Goal: Transaction & Acquisition: Purchase product/service

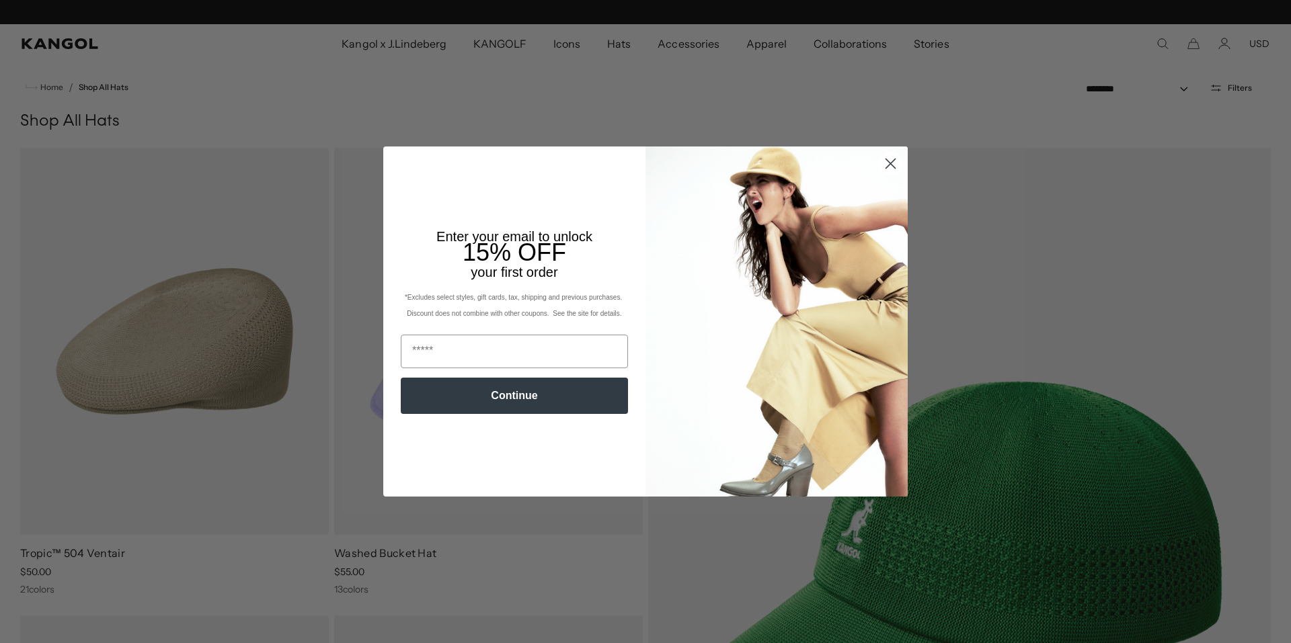
click at [887, 163] on icon "Close dialog" at bounding box center [890, 163] width 9 height 9
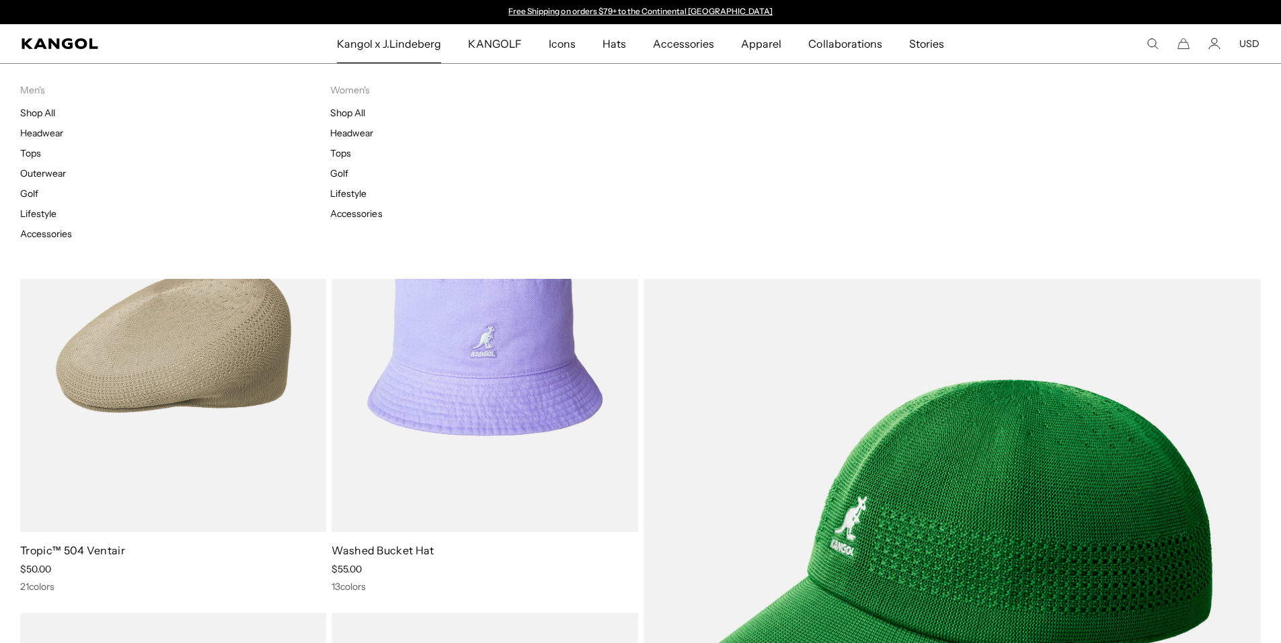
click at [407, 49] on span "Kangol x J.Lindeberg" at bounding box center [389, 43] width 105 height 39
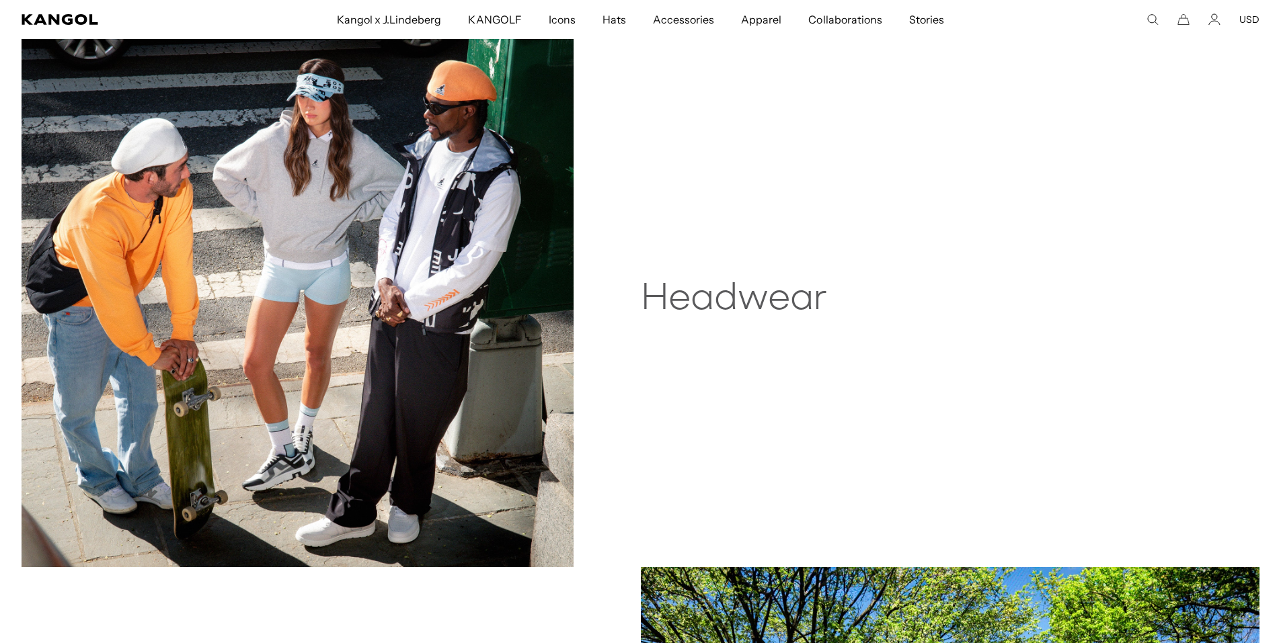
scroll to position [0, 277]
click at [407, 296] on img at bounding box center [298, 291] width 552 height 551
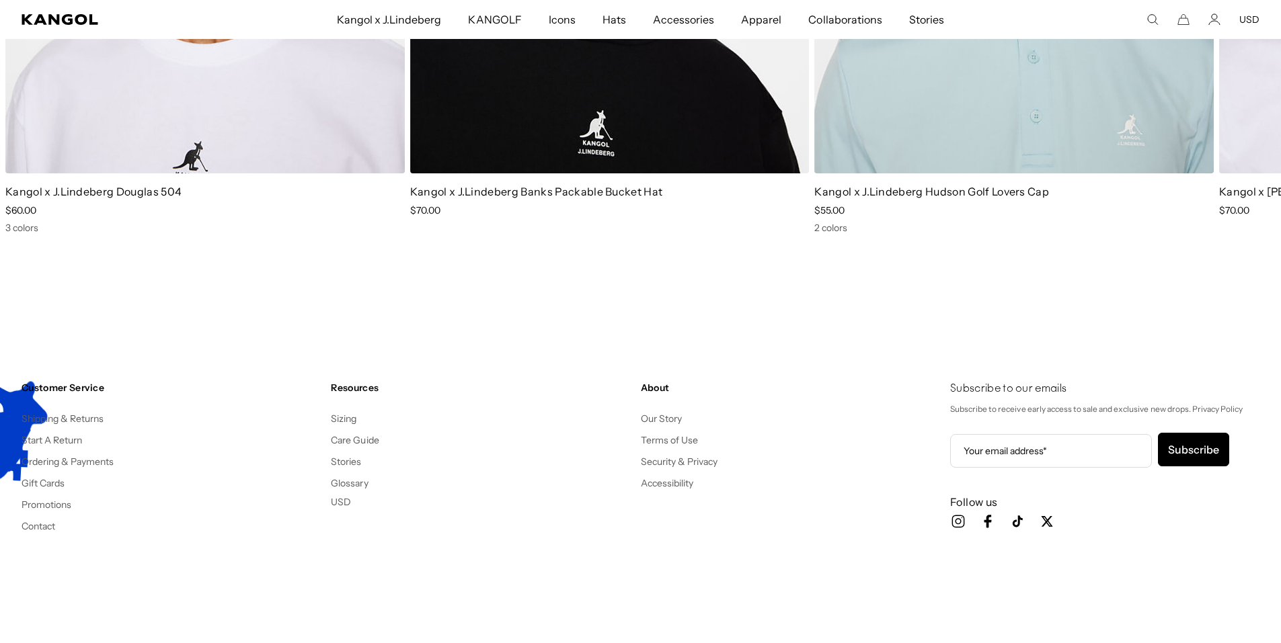
scroll to position [2556, 0]
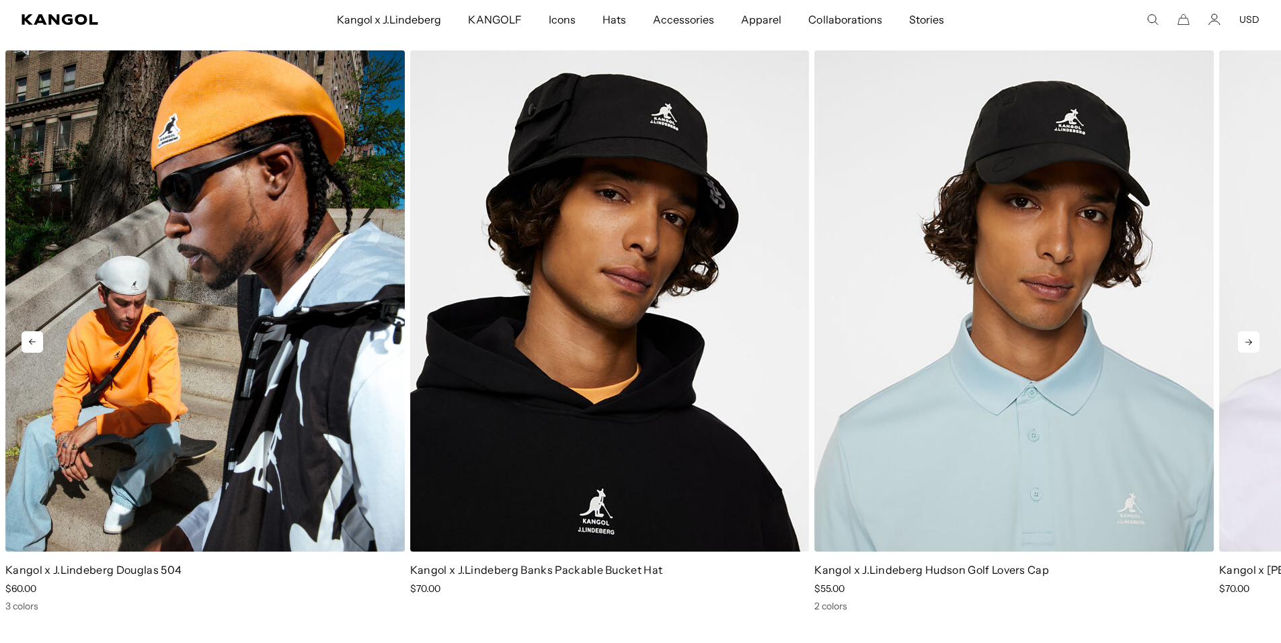
click at [163, 333] on img "1 of 5" at bounding box center [204, 300] width 399 height 501
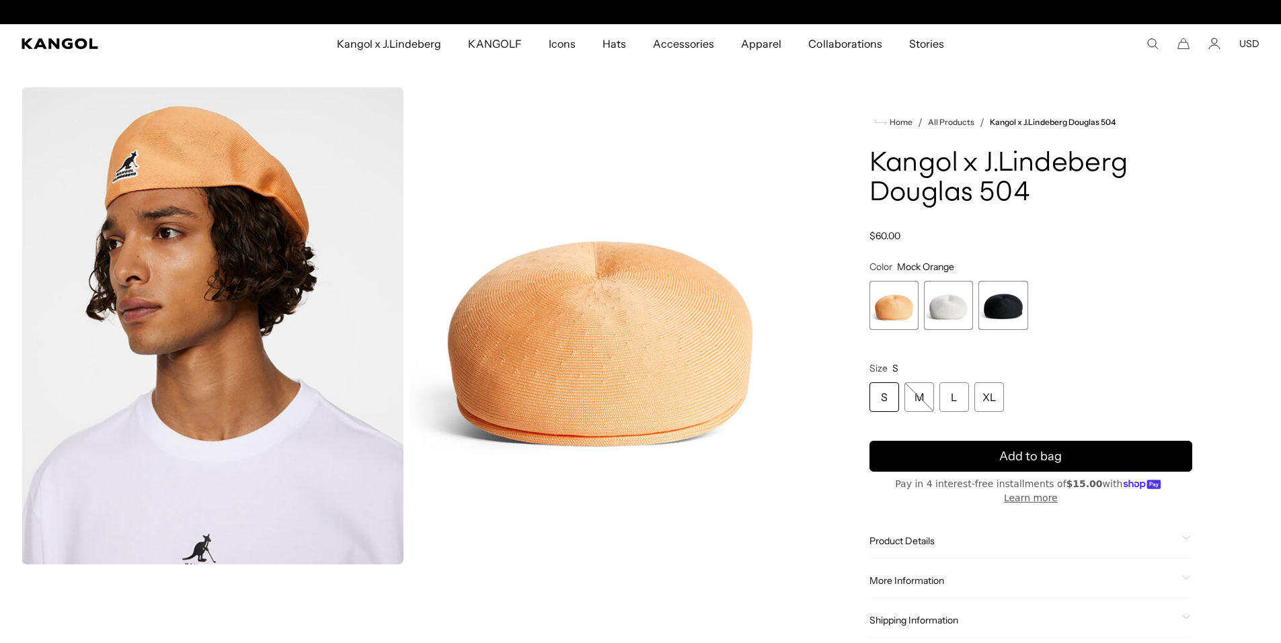
scroll to position [0, 277]
click at [1009, 305] on span "3 of 3" at bounding box center [1002, 305] width 49 height 49
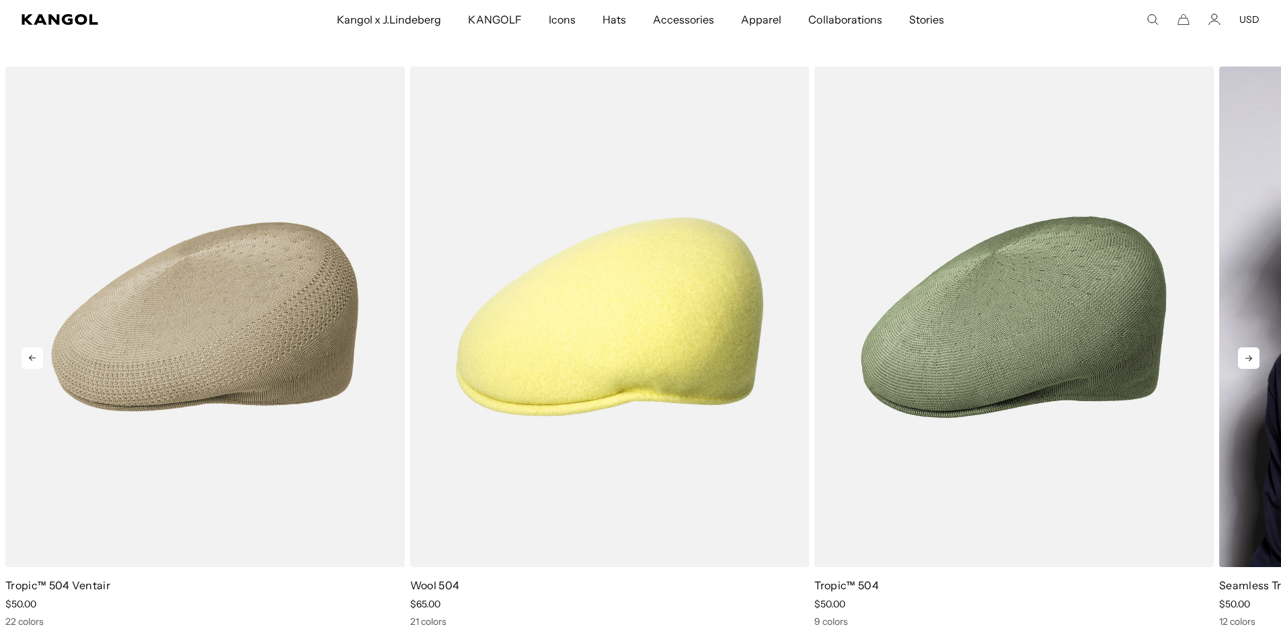
scroll to position [0, 277]
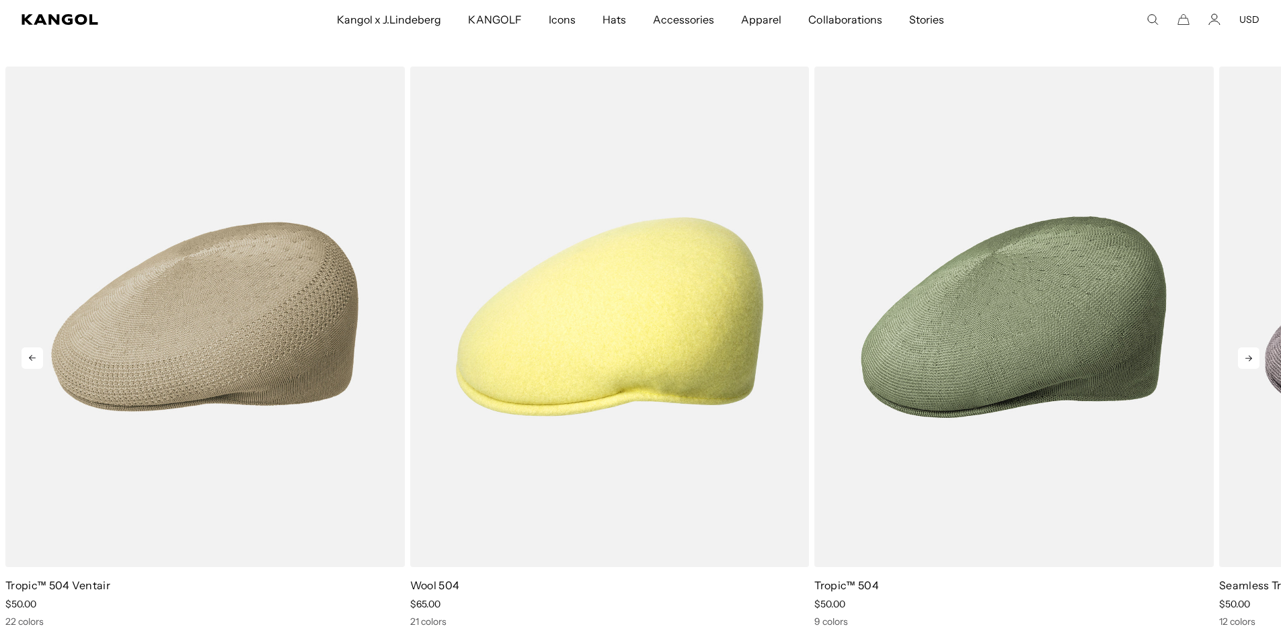
click at [1251, 358] on icon at bounding box center [1248, 359] width 7 height 6
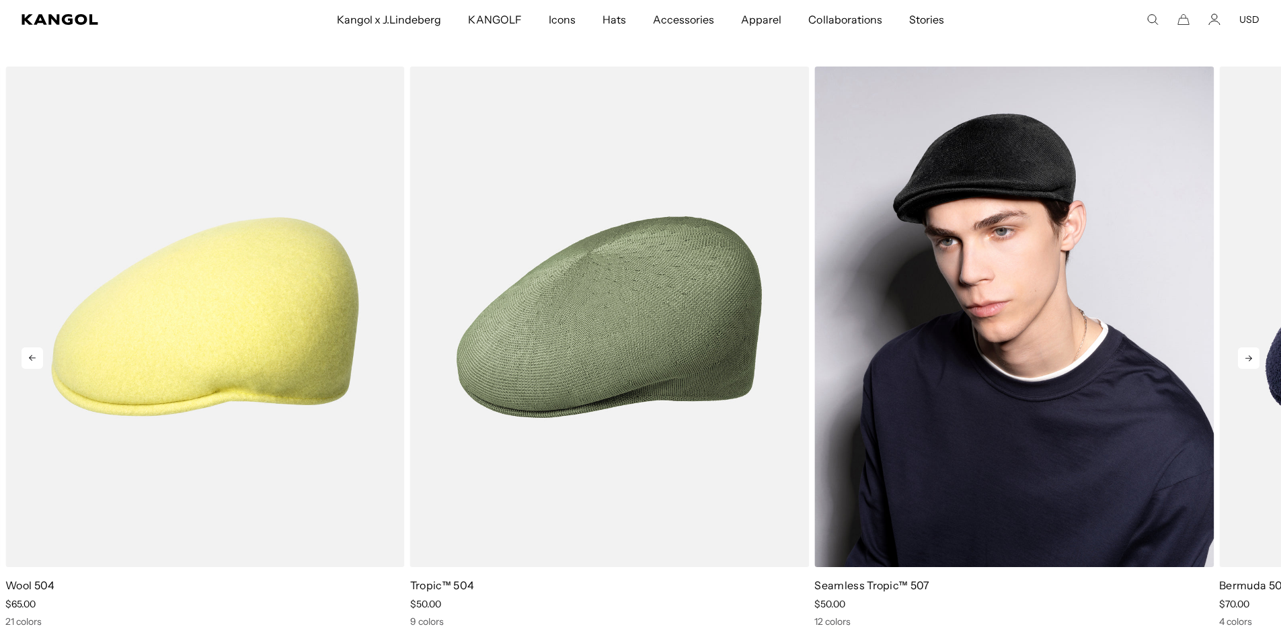
scroll to position [0, 0]
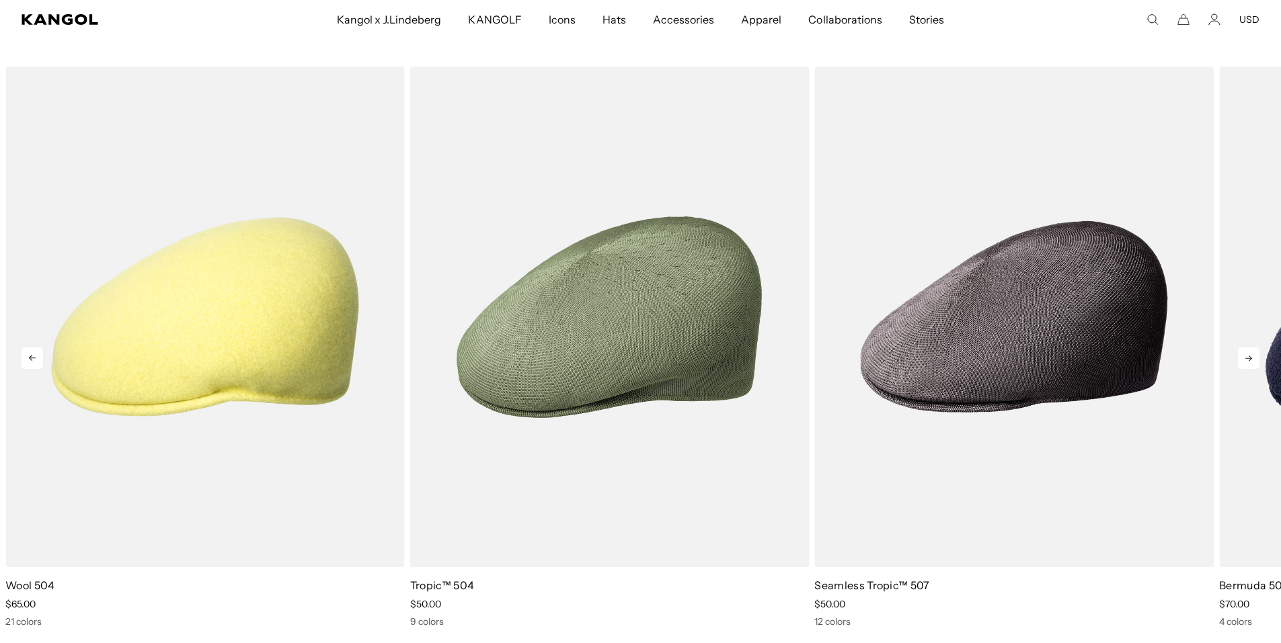
click at [1253, 359] on icon at bounding box center [1249, 359] width 22 height 22
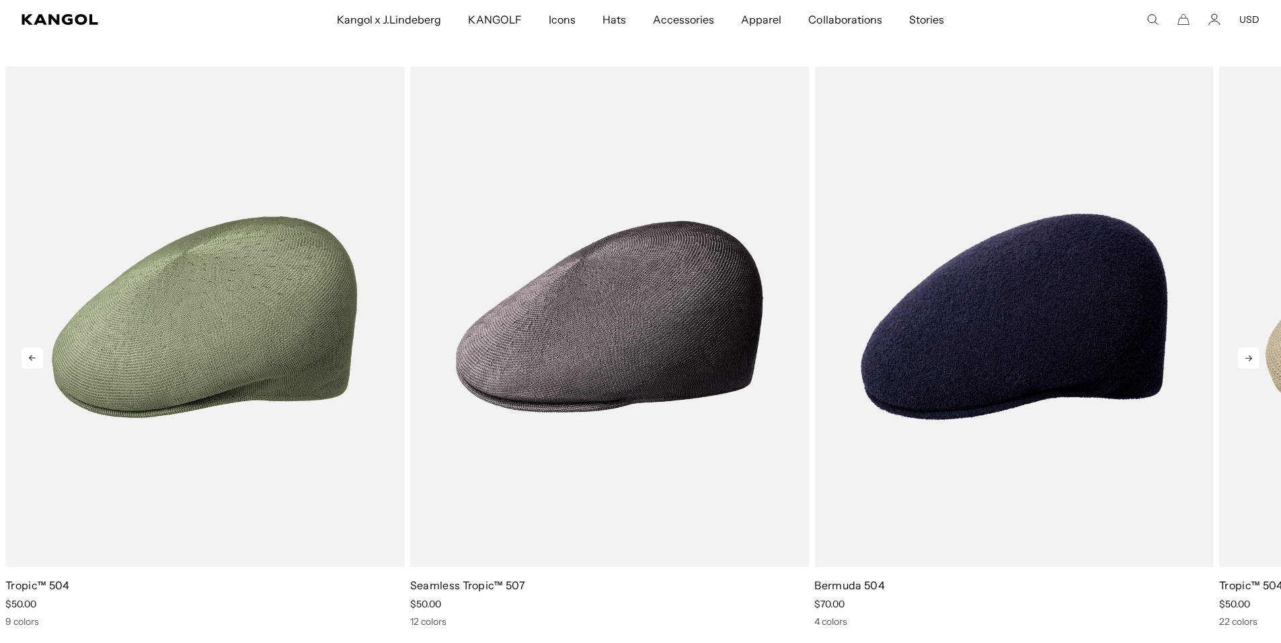
scroll to position [0, 277]
click at [1250, 359] on icon at bounding box center [1248, 359] width 7 height 6
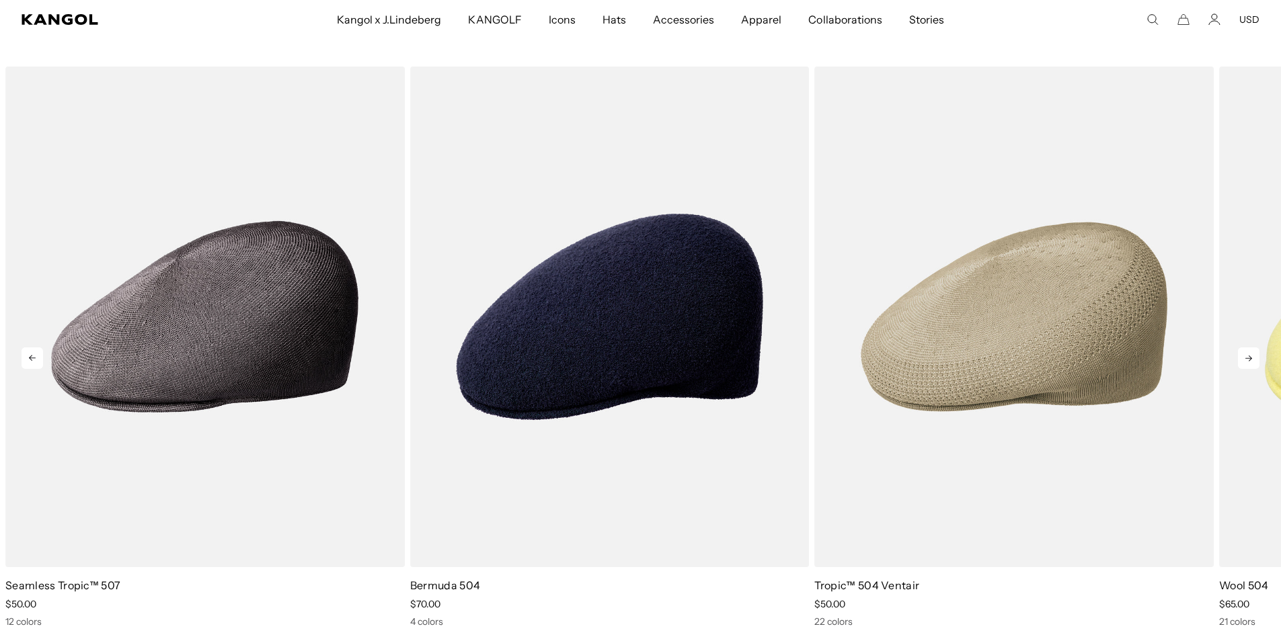
click at [1250, 359] on icon at bounding box center [1249, 359] width 22 height 22
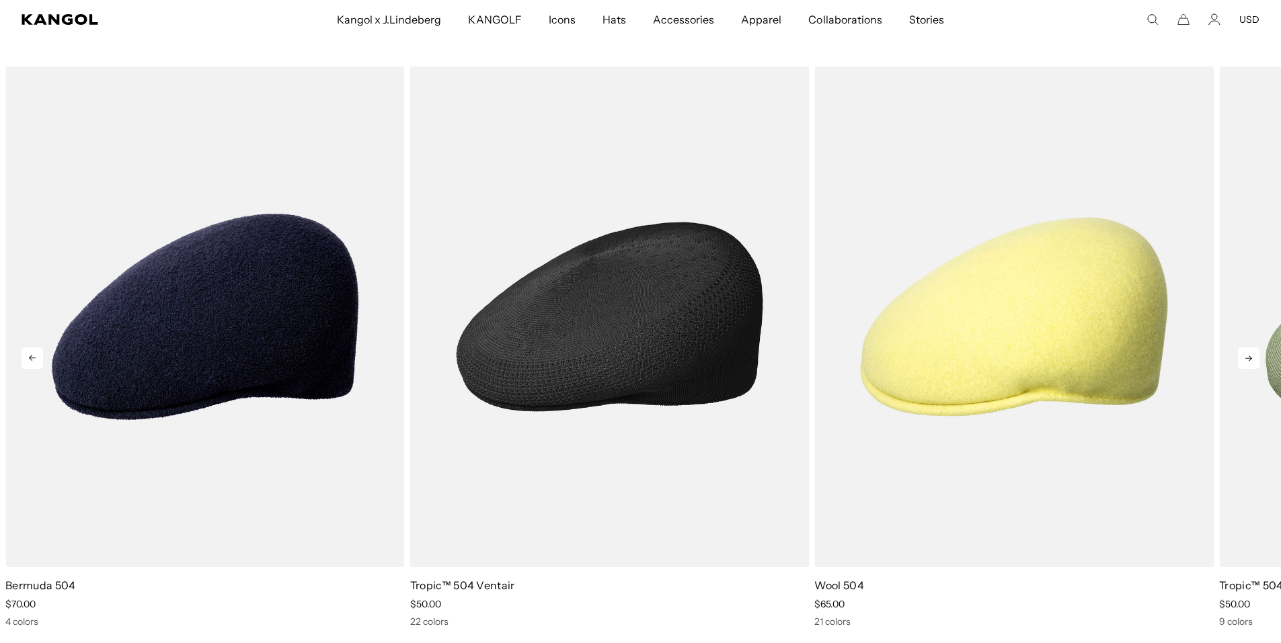
scroll to position [0, 0]
click at [661, 337] on img "1 of 5" at bounding box center [609, 317] width 399 height 501
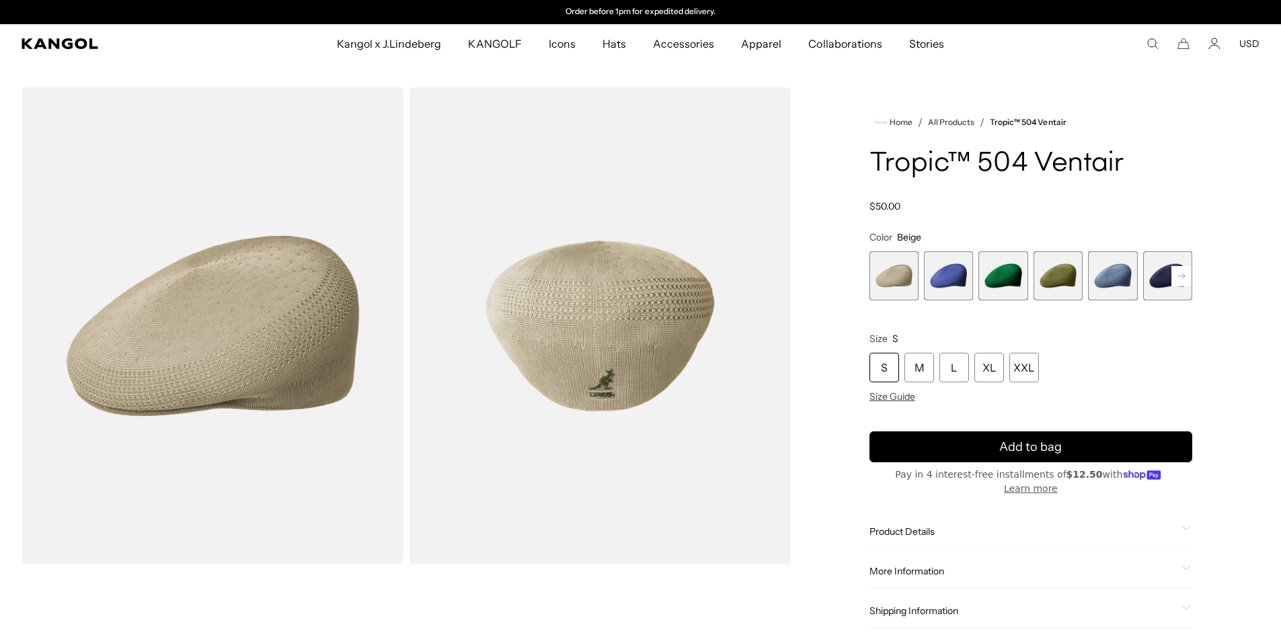
click at [996, 270] on span "3 of 22" at bounding box center [1002, 275] width 49 height 49
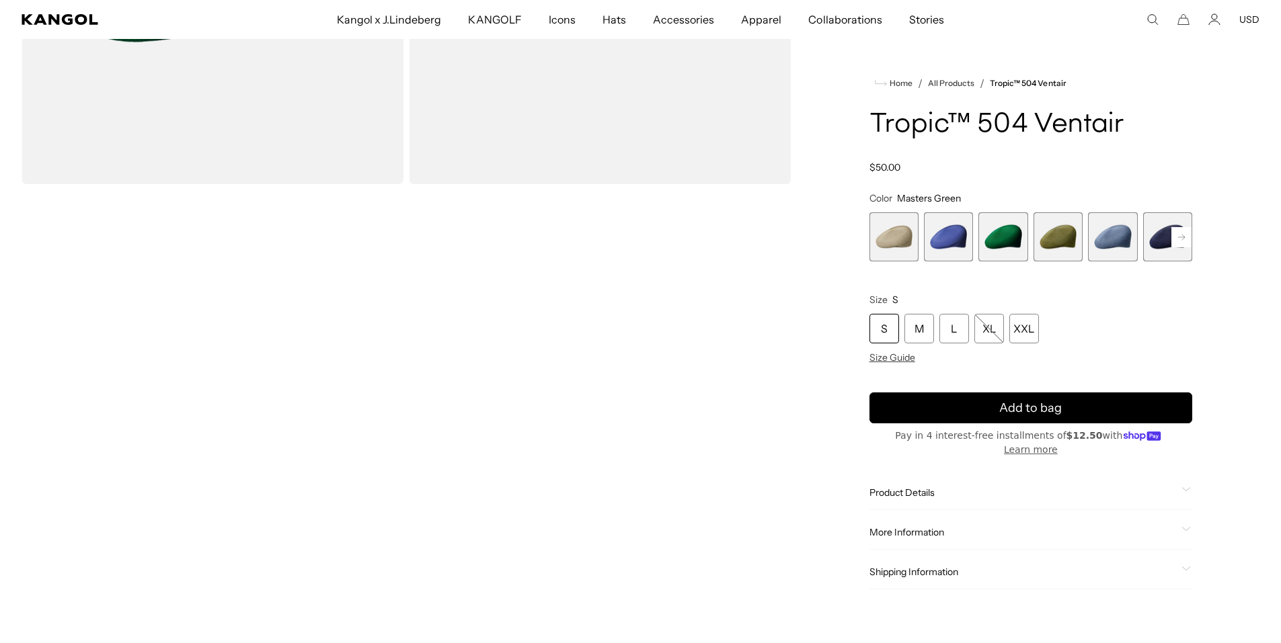
scroll to position [403, 0]
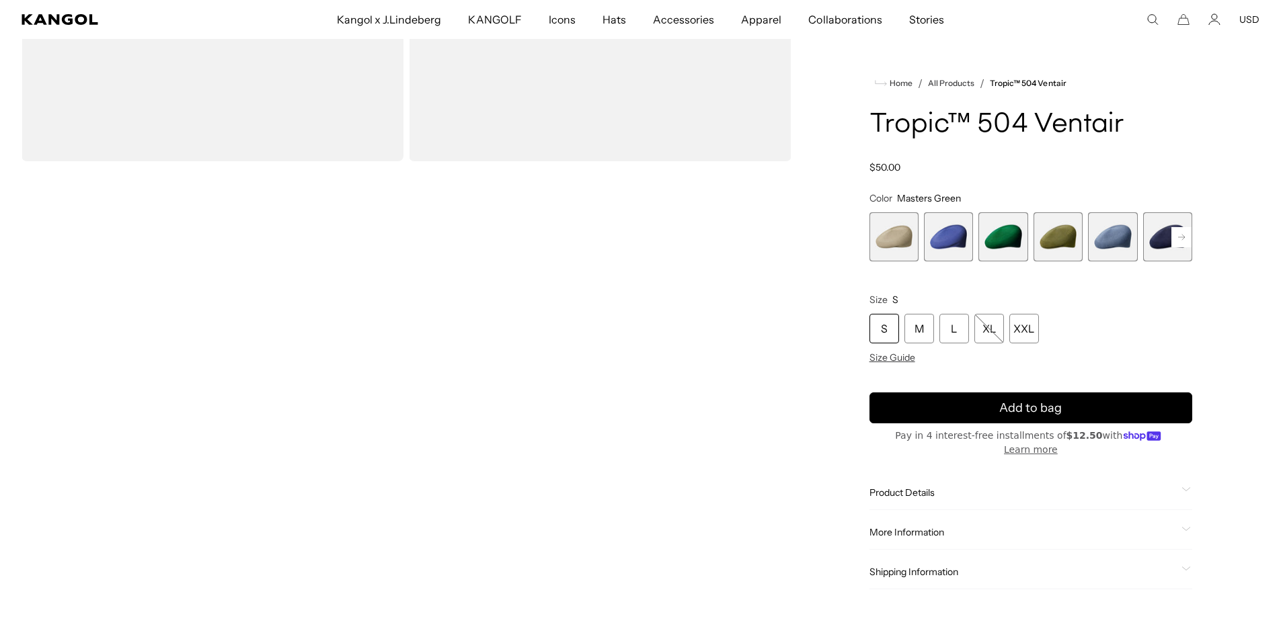
click at [1173, 487] on span "Product Details" at bounding box center [1022, 493] width 307 height 12
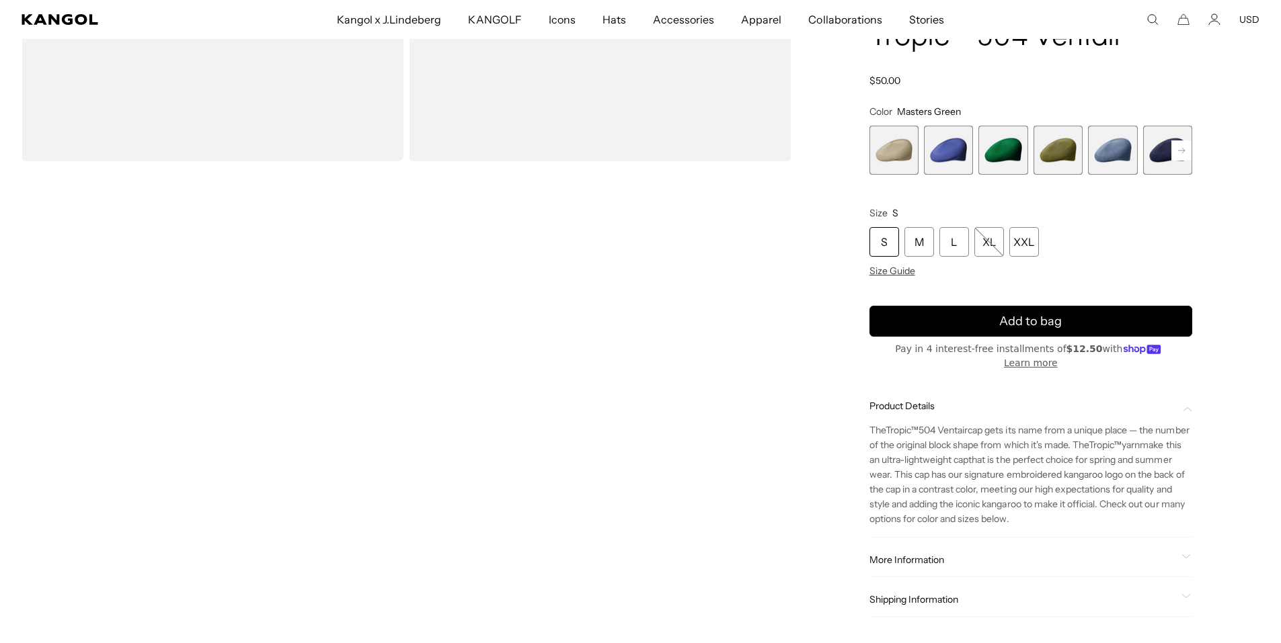
scroll to position [0, 0]
click at [981, 561] on span "More Information" at bounding box center [1022, 561] width 307 height 12
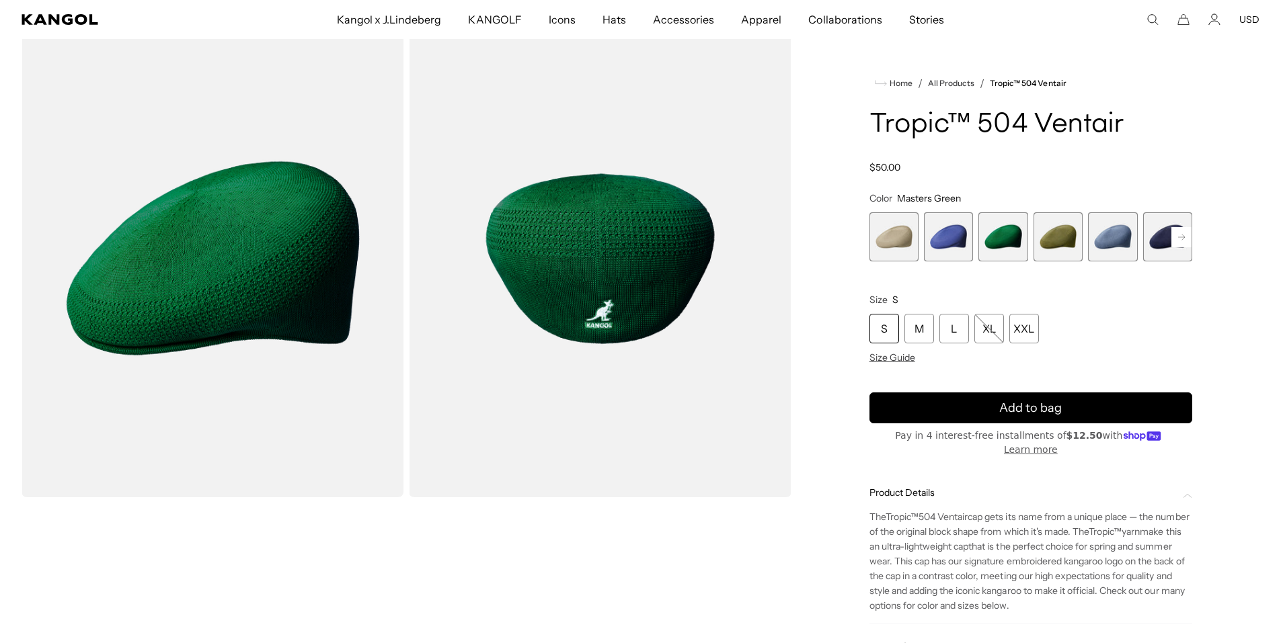
click at [1183, 239] on icon at bounding box center [1181, 236] width 7 height 5
click at [1110, 239] on span "6 of 22" at bounding box center [1112, 236] width 49 height 49
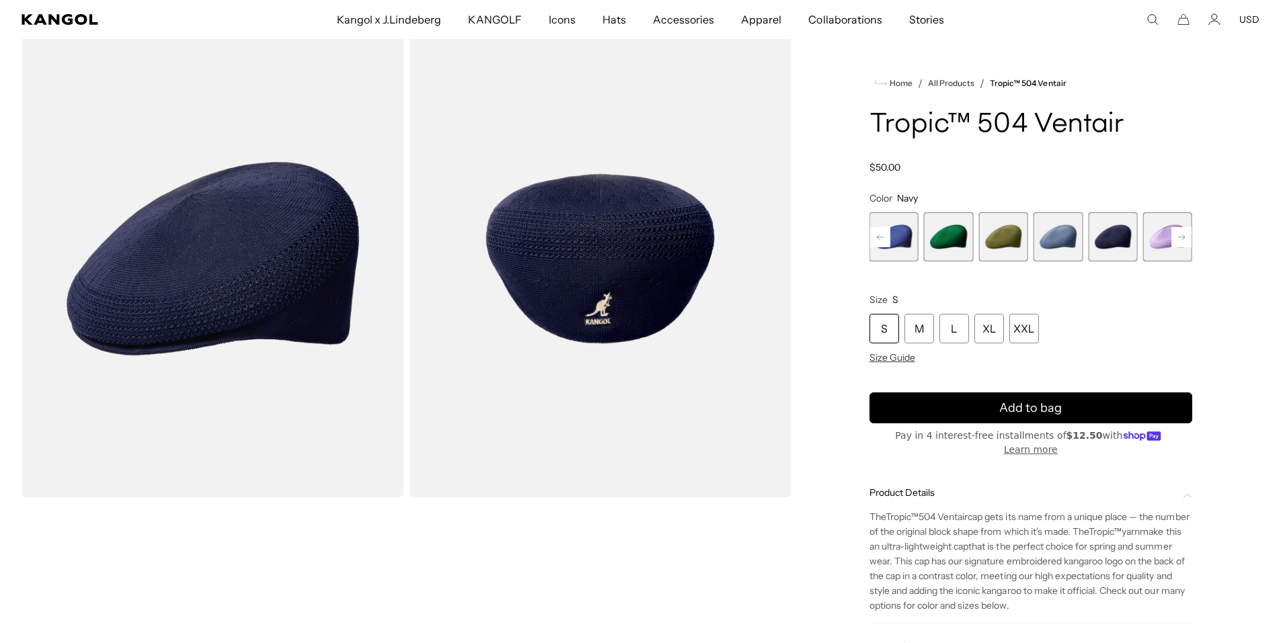
click at [1183, 241] on rect at bounding box center [1181, 237] width 20 height 20
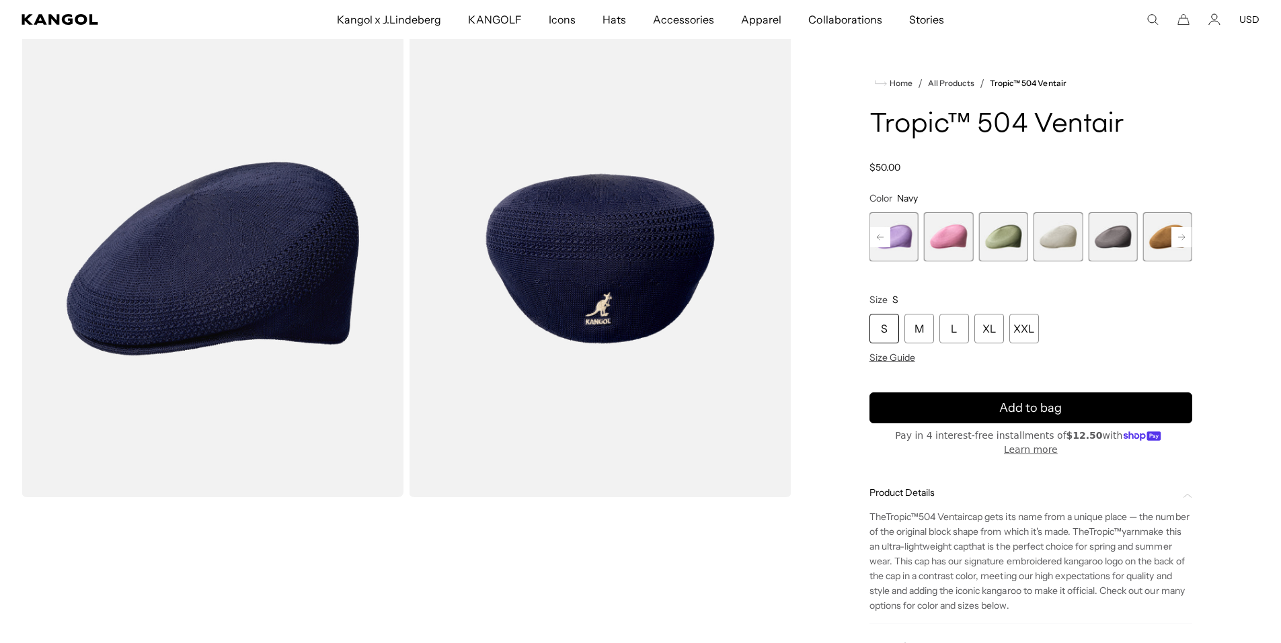
click at [1183, 241] on rect at bounding box center [1181, 237] width 20 height 20
click at [998, 241] on span "11 of 22" at bounding box center [1002, 236] width 49 height 49
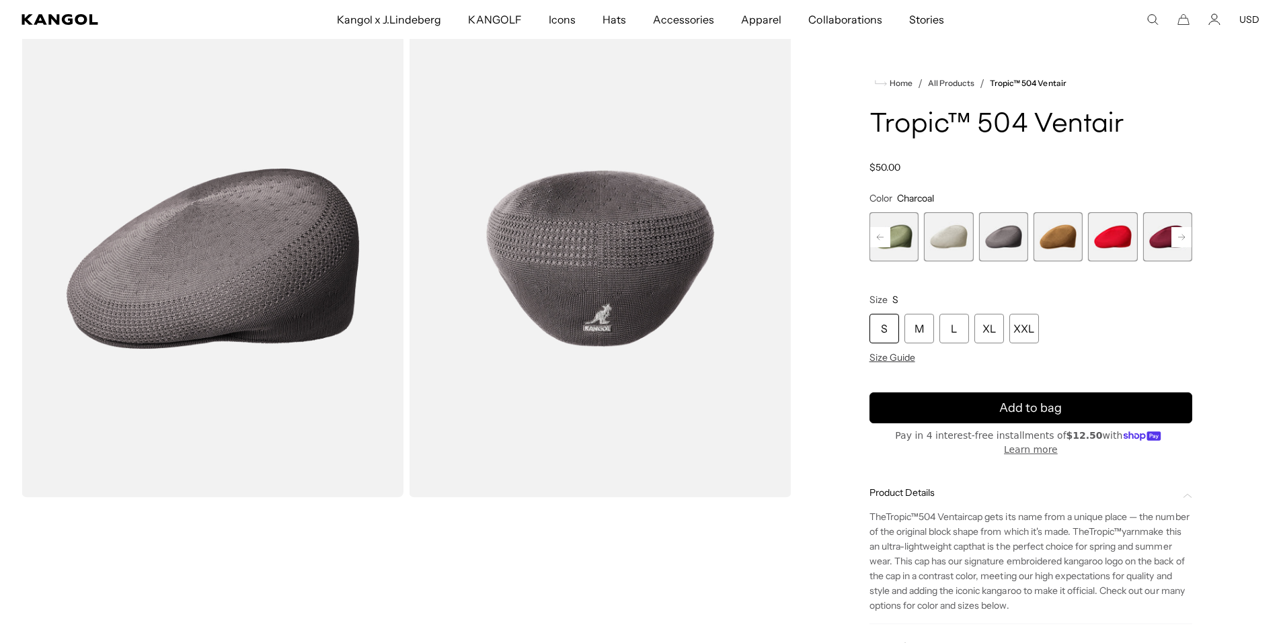
click at [1186, 239] on rect at bounding box center [1181, 237] width 20 height 20
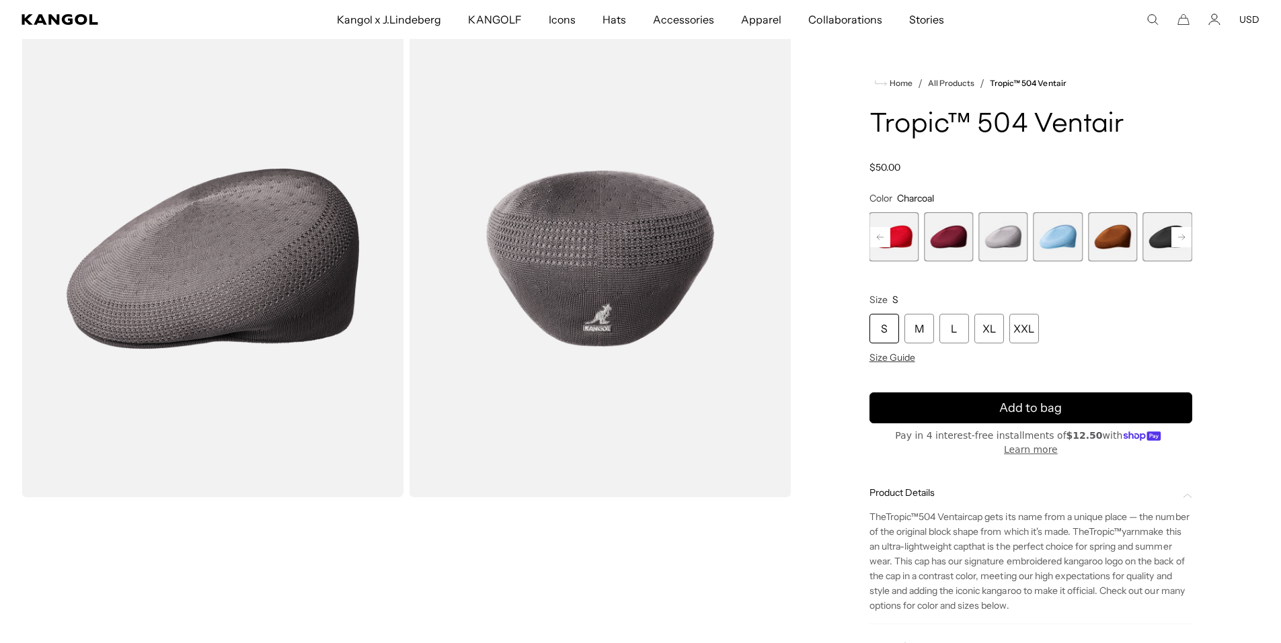
click at [1186, 239] on rect at bounding box center [1181, 237] width 20 height 20
click at [998, 242] on span "18 of 22" at bounding box center [1002, 236] width 49 height 49
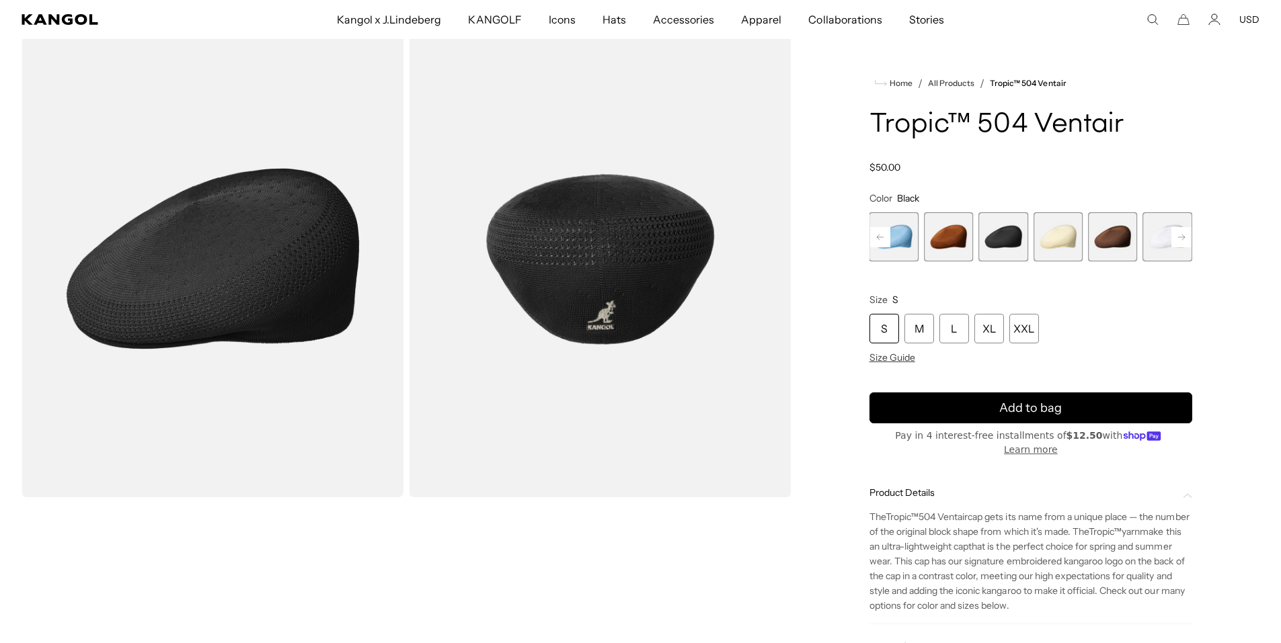
scroll to position [0, 277]
click at [1185, 234] on rect at bounding box center [1181, 237] width 20 height 20
click at [1185, 234] on div "Previous Next Beige Variant sold out or unavailable Starry Blue Variant sold ou…" at bounding box center [1030, 236] width 323 height 49
click at [1185, 234] on span "22 of 22" at bounding box center [1167, 236] width 49 height 49
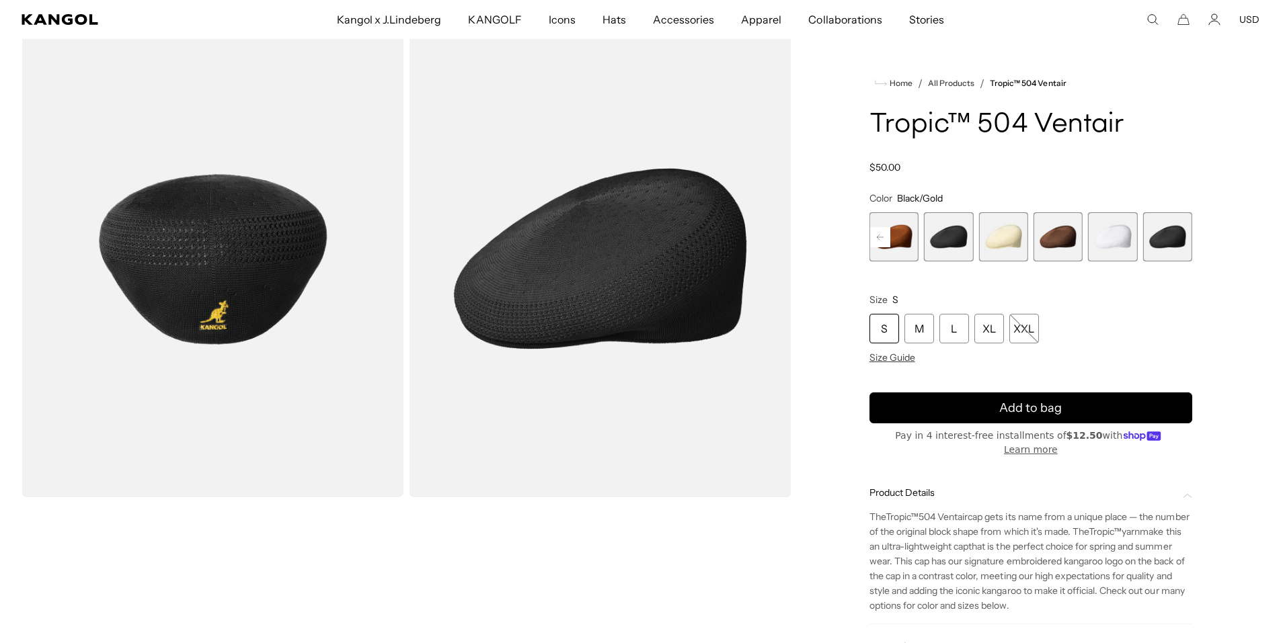
scroll to position [0, 277]
click at [1046, 235] on span "20 of 22" at bounding box center [1057, 236] width 49 height 49
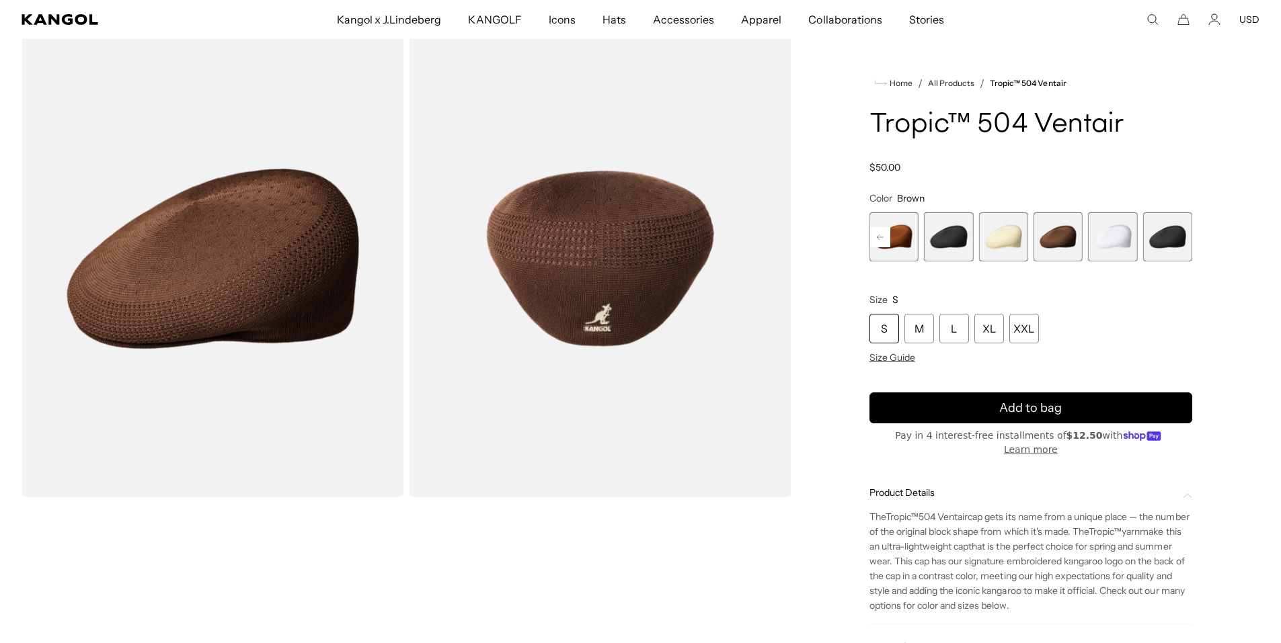
click at [957, 239] on span "18 of 22" at bounding box center [948, 236] width 49 height 49
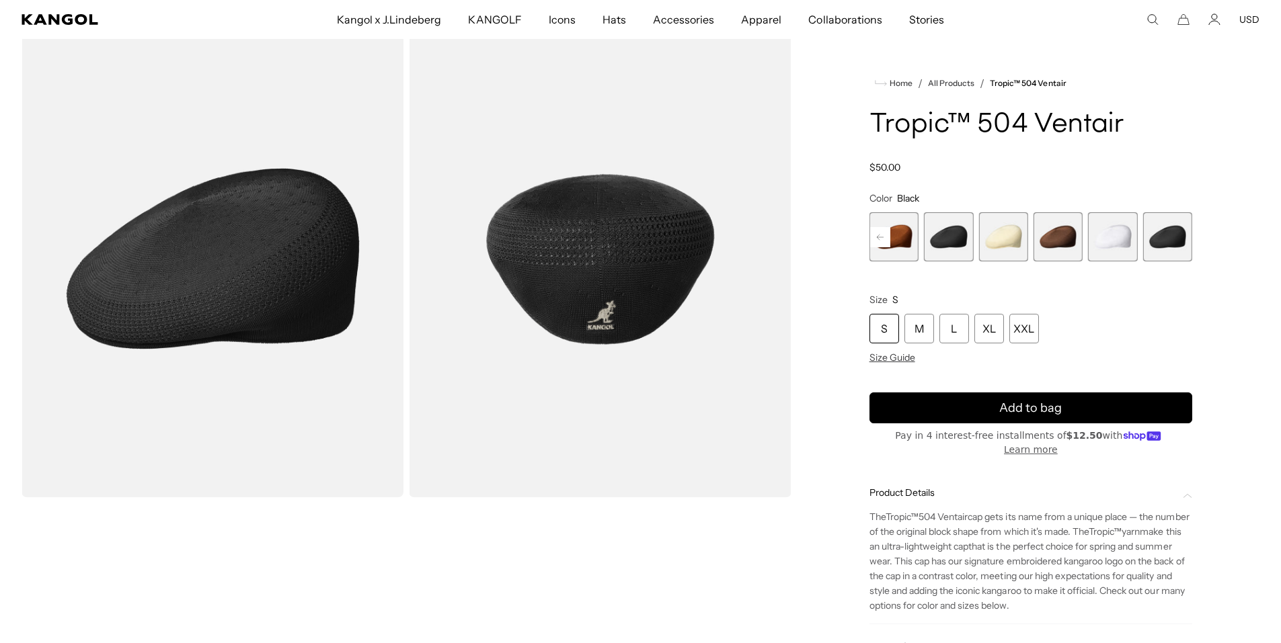
scroll to position [0, 277]
click at [902, 239] on span "17 of 22" at bounding box center [894, 236] width 49 height 49
click at [878, 234] on rect at bounding box center [880, 237] width 20 height 20
click at [941, 233] on span "17 of 22" at bounding box center [948, 236] width 49 height 49
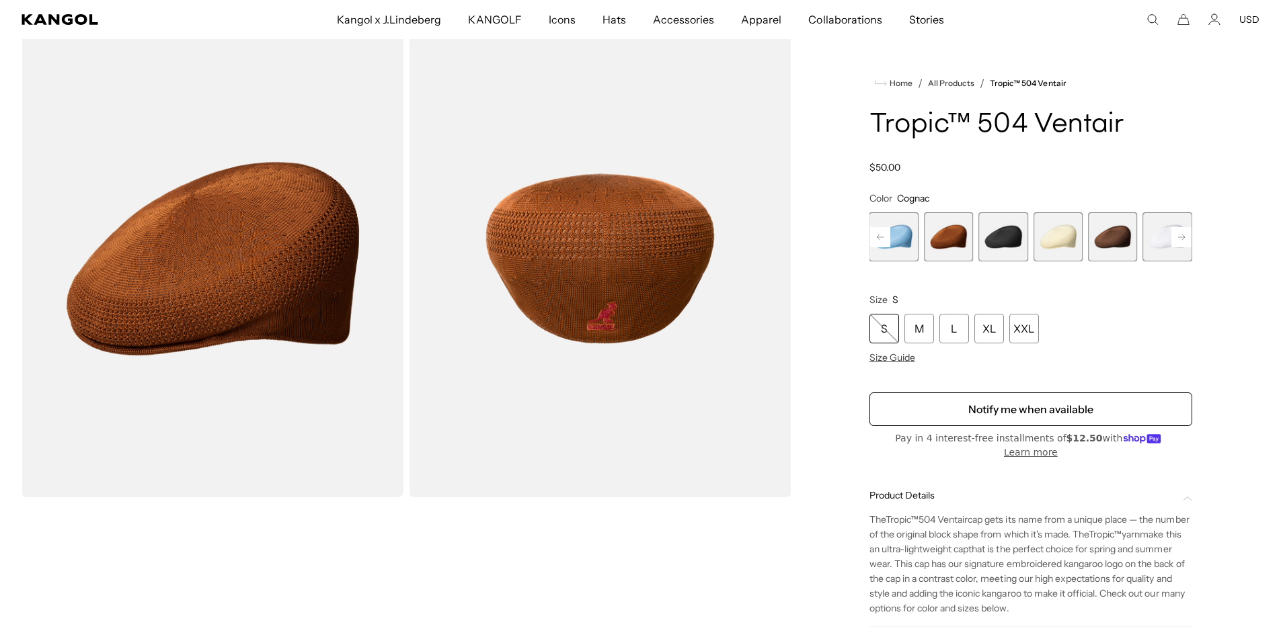
click at [878, 236] on icon at bounding box center [880, 238] width 20 height 22
click at [878, 236] on icon at bounding box center [880, 236] width 7 height 5
click at [883, 235] on rect at bounding box center [880, 237] width 20 height 20
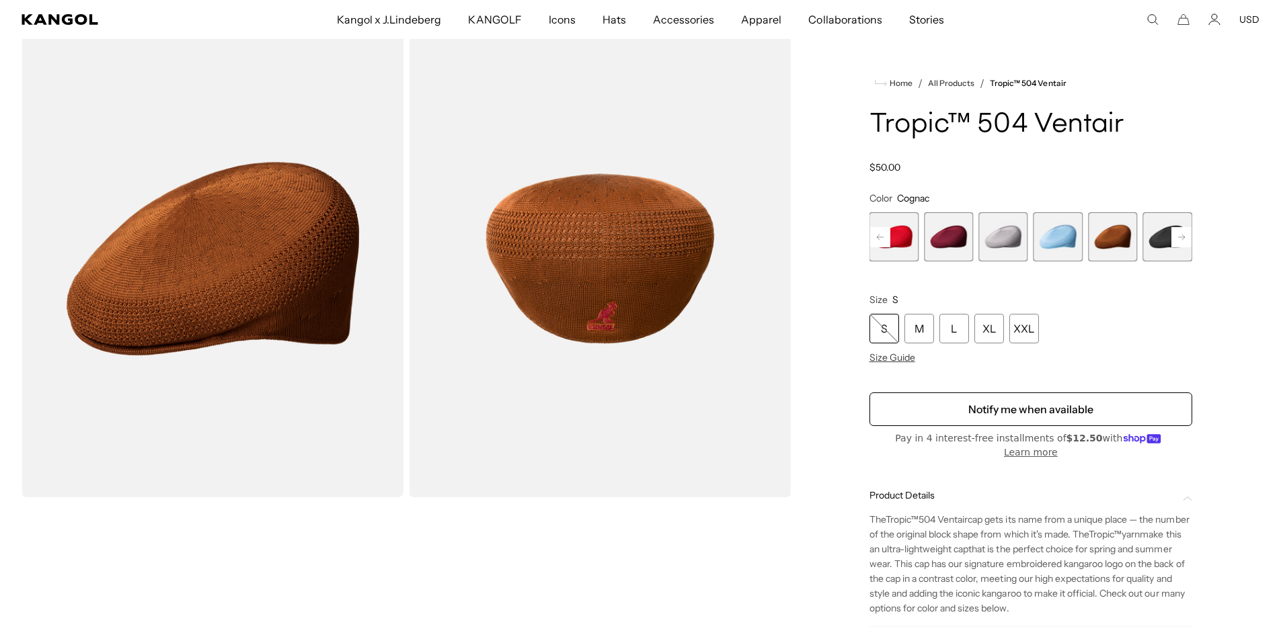
click at [883, 235] on rect at bounding box center [880, 237] width 20 height 20
click at [884, 236] on rect at bounding box center [880, 237] width 20 height 20
click at [884, 237] on rect at bounding box center [880, 237] width 20 height 20
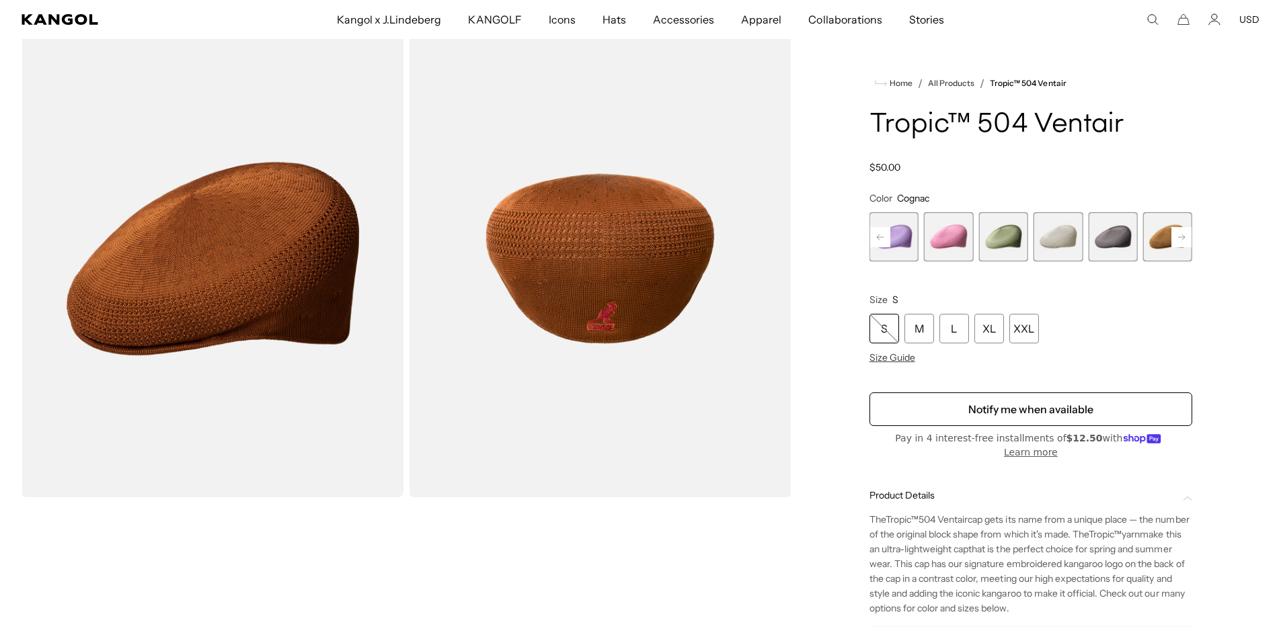
scroll to position [0, 0]
click at [884, 237] on rect at bounding box center [880, 237] width 20 height 20
click at [885, 237] on rect at bounding box center [880, 237] width 20 height 20
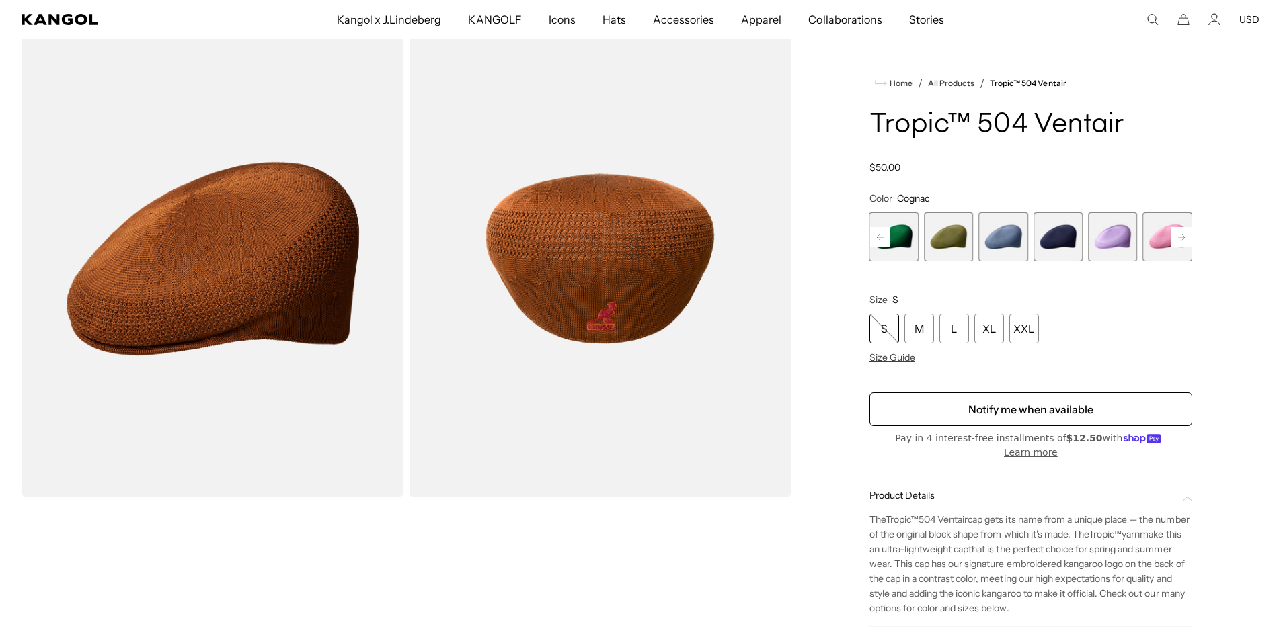
click at [885, 237] on rect at bounding box center [880, 237] width 20 height 20
click at [995, 232] on span "3 of 22" at bounding box center [1002, 236] width 49 height 49
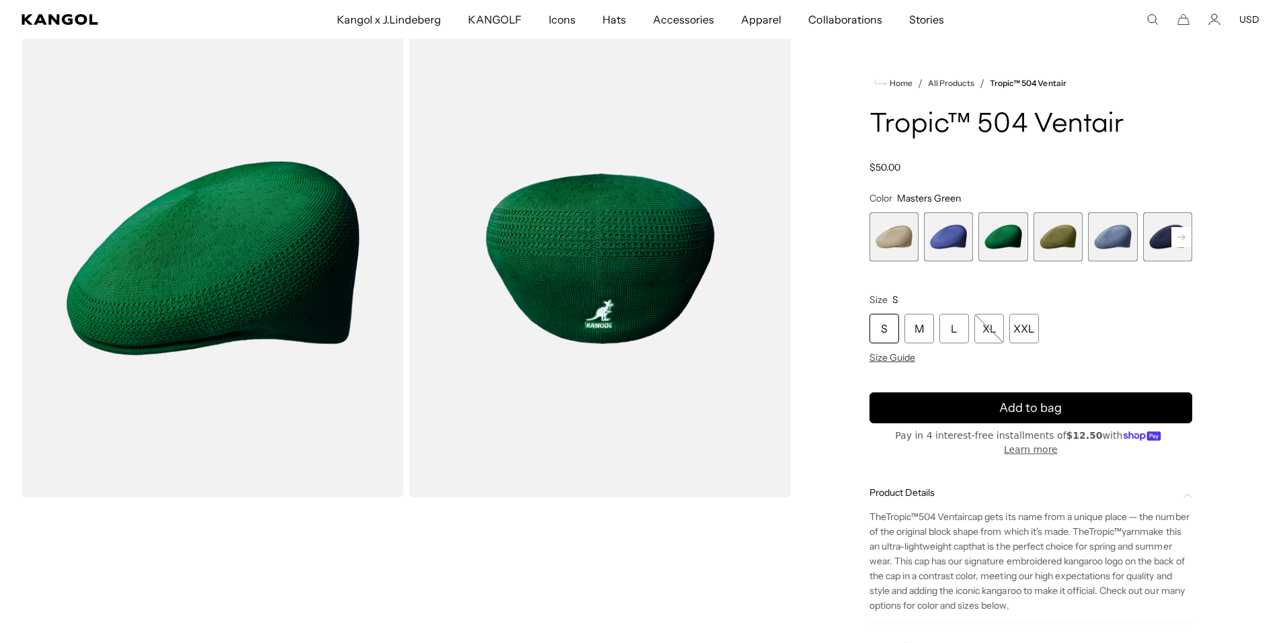
drag, startPoint x: 988, startPoint y: 161, endPoint x: 969, endPoint y: 142, distance: 26.6
click at [969, 142] on div "Tropic™ 504 Ventair Regular price $50.00 Regular price Sale price $50.00" at bounding box center [1030, 141] width 323 height 63
click at [953, 333] on div "L" at bounding box center [954, 329] width 30 height 30
click at [906, 359] on span "Size Guide" at bounding box center [892, 358] width 46 height 12
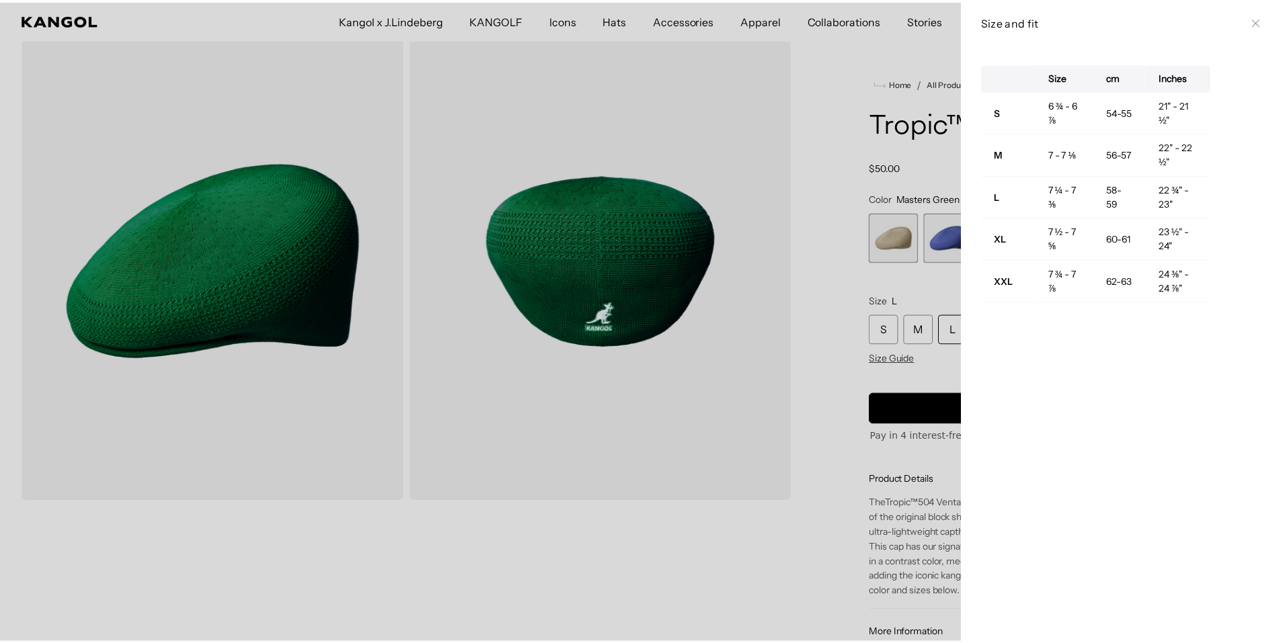
scroll to position [0, 277]
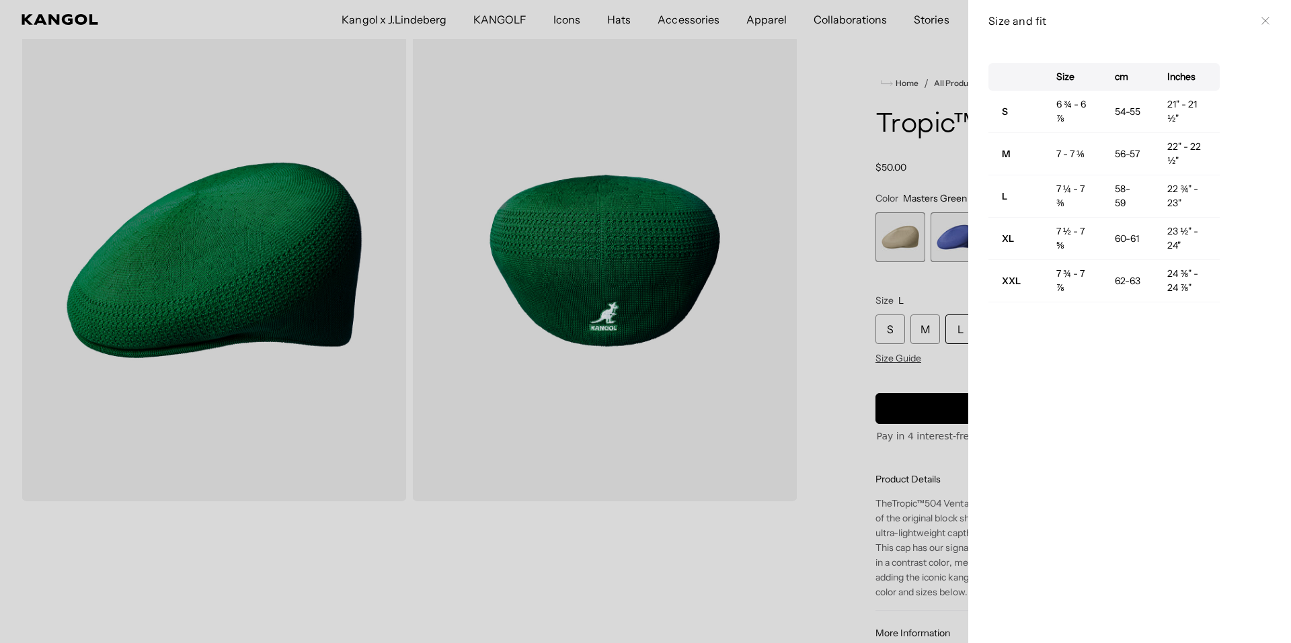
click at [753, 114] on div at bounding box center [645, 321] width 1291 height 643
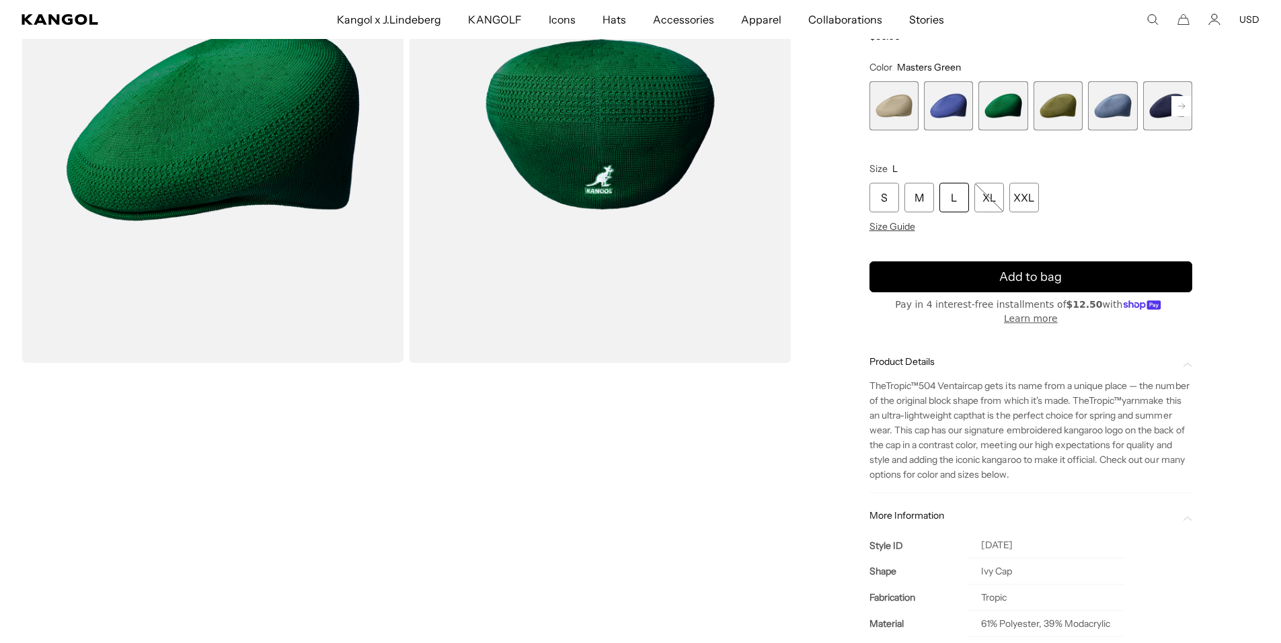
scroll to position [0, 0]
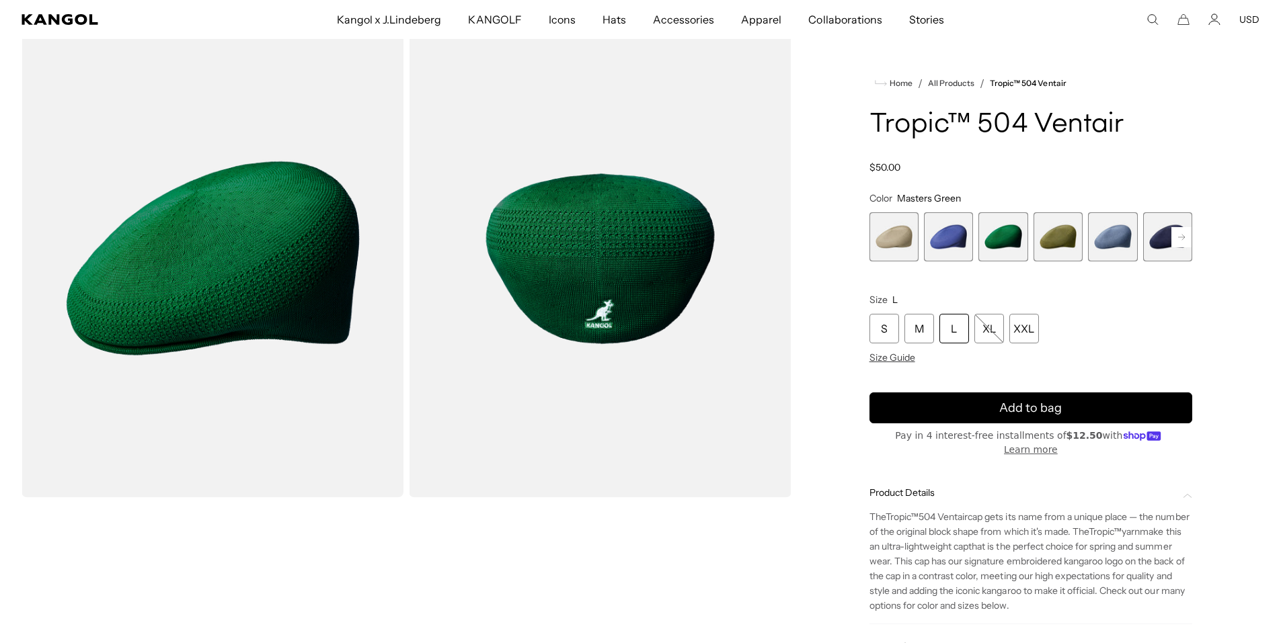
click at [945, 325] on div "L" at bounding box center [954, 329] width 30 height 30
click at [951, 329] on div "L" at bounding box center [954, 329] width 30 height 30
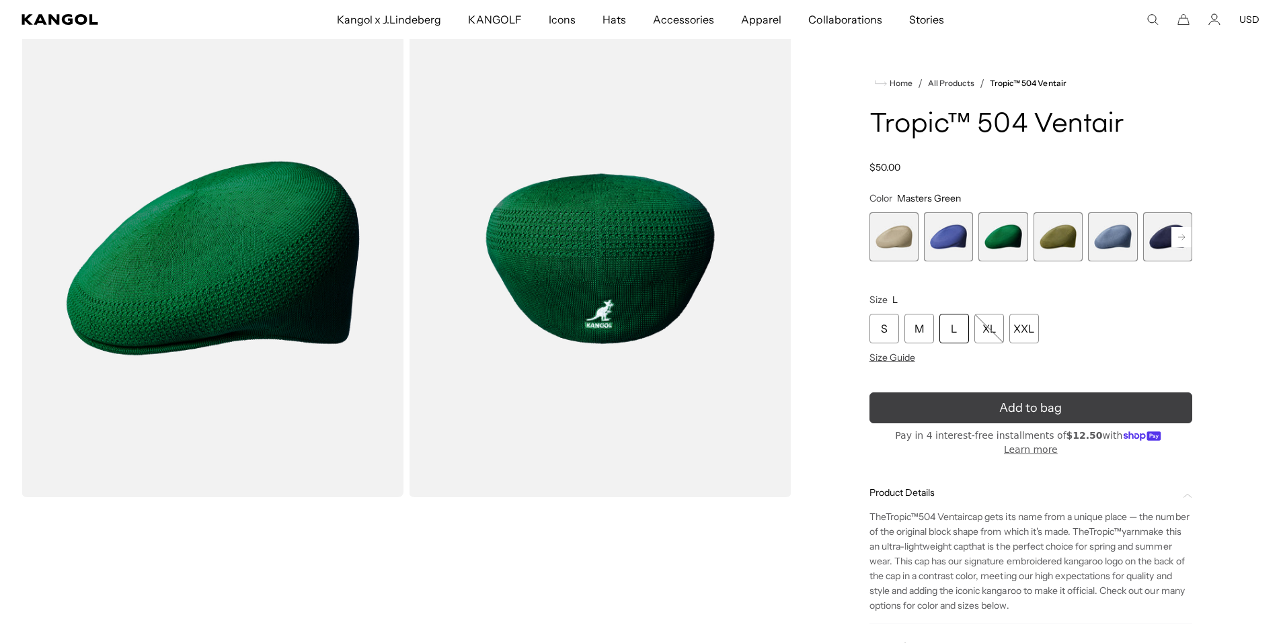
click at [1000, 407] on span "Add to bag" at bounding box center [1030, 408] width 63 height 18
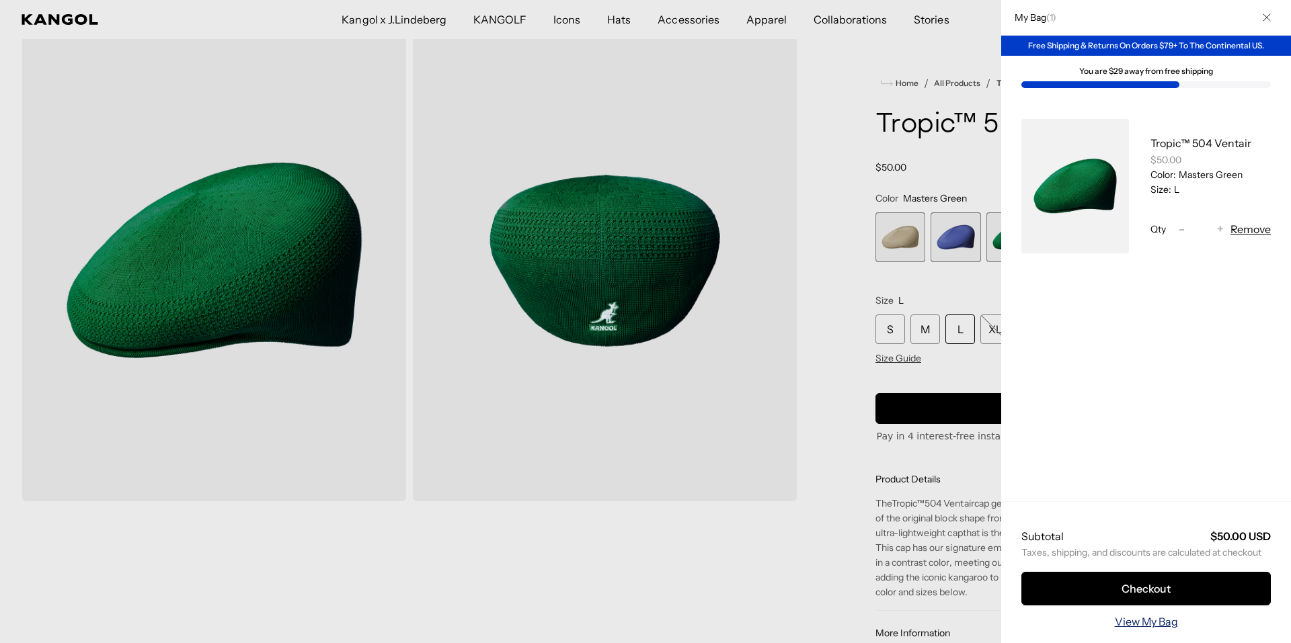
click at [1166, 625] on link "View My Bag" at bounding box center [1146, 622] width 63 height 16
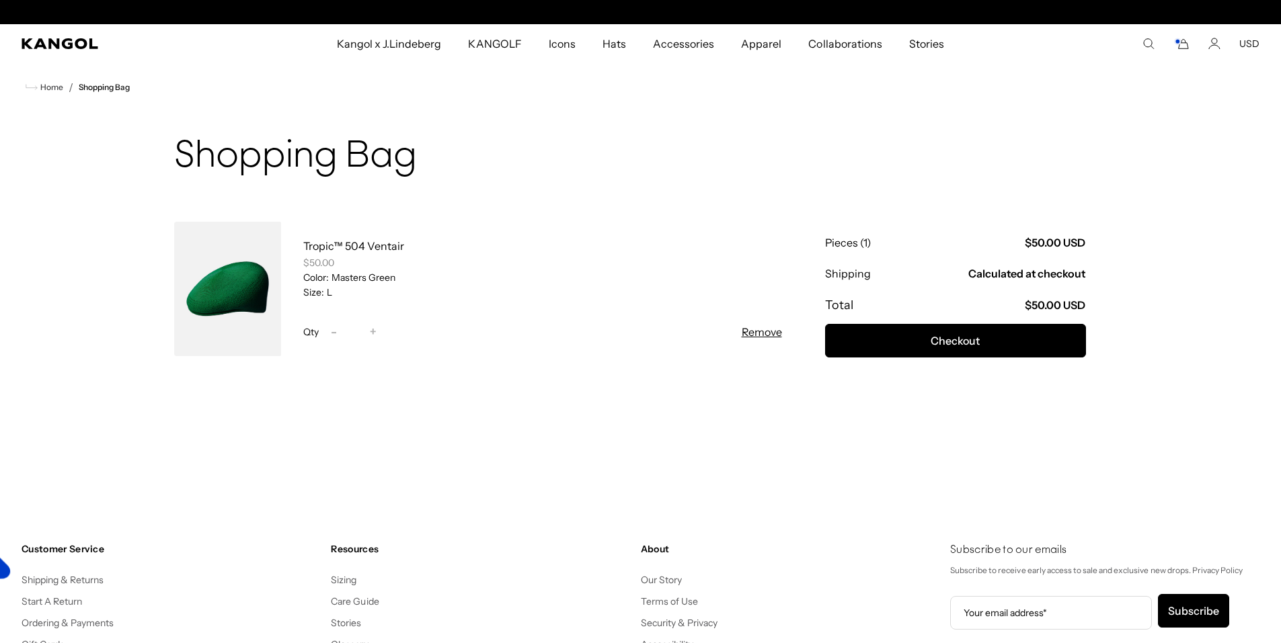
scroll to position [0, 277]
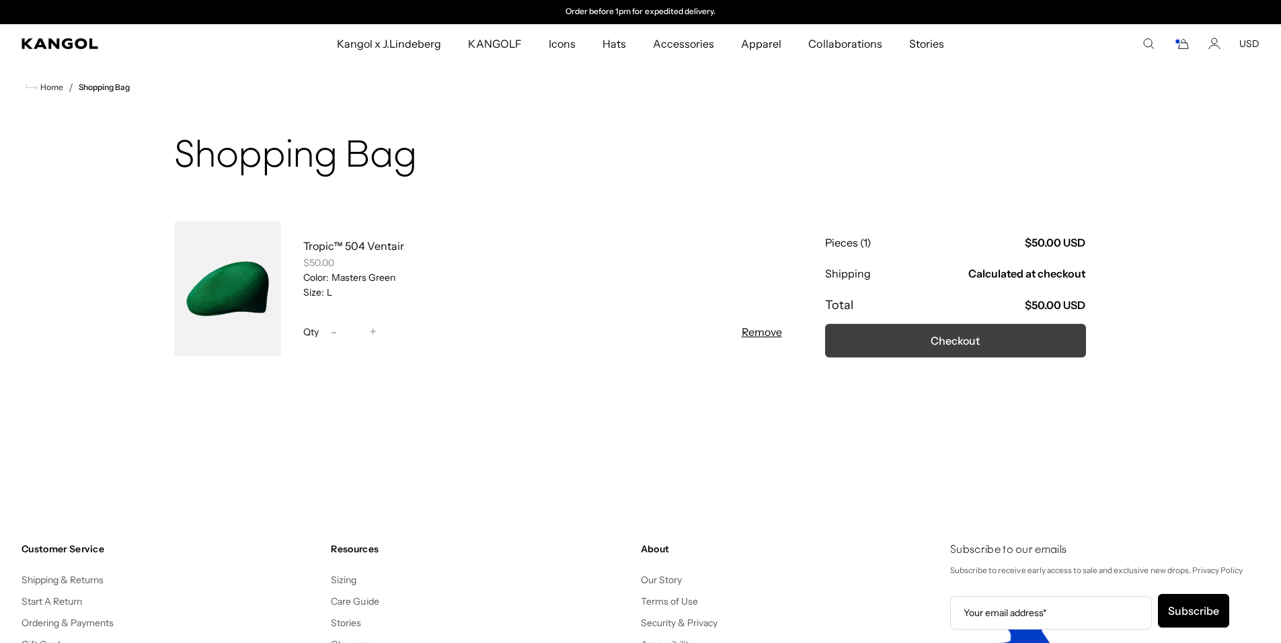
click at [1044, 331] on button "Checkout" at bounding box center [955, 341] width 261 height 34
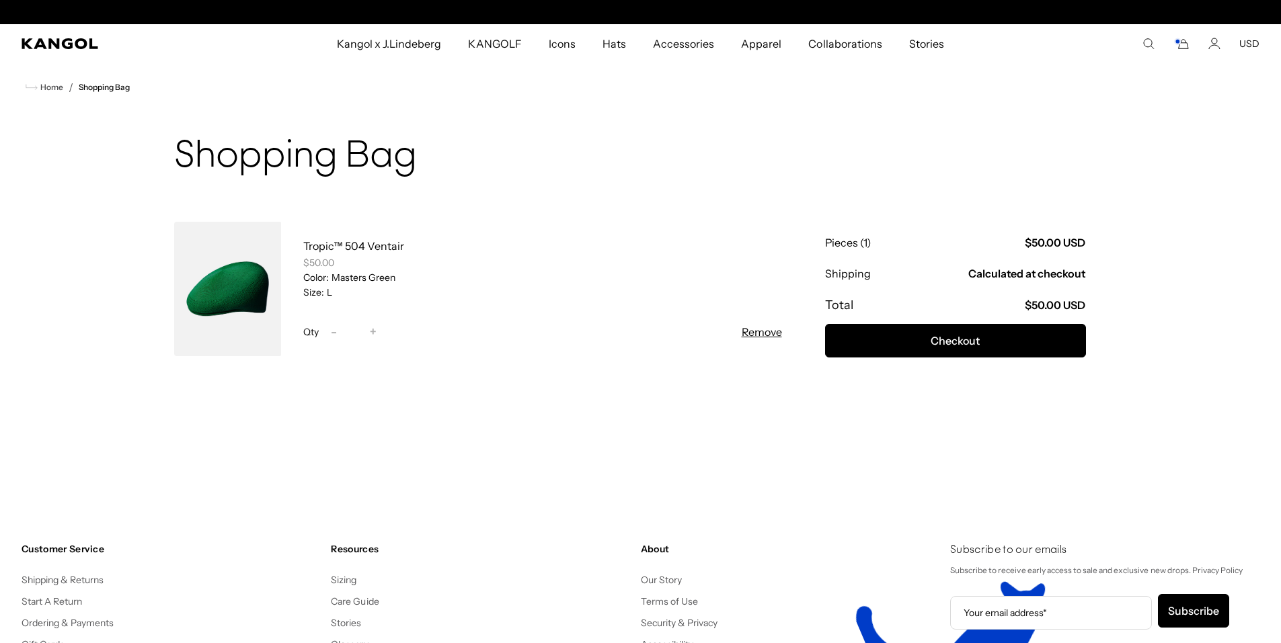
scroll to position [0, 0]
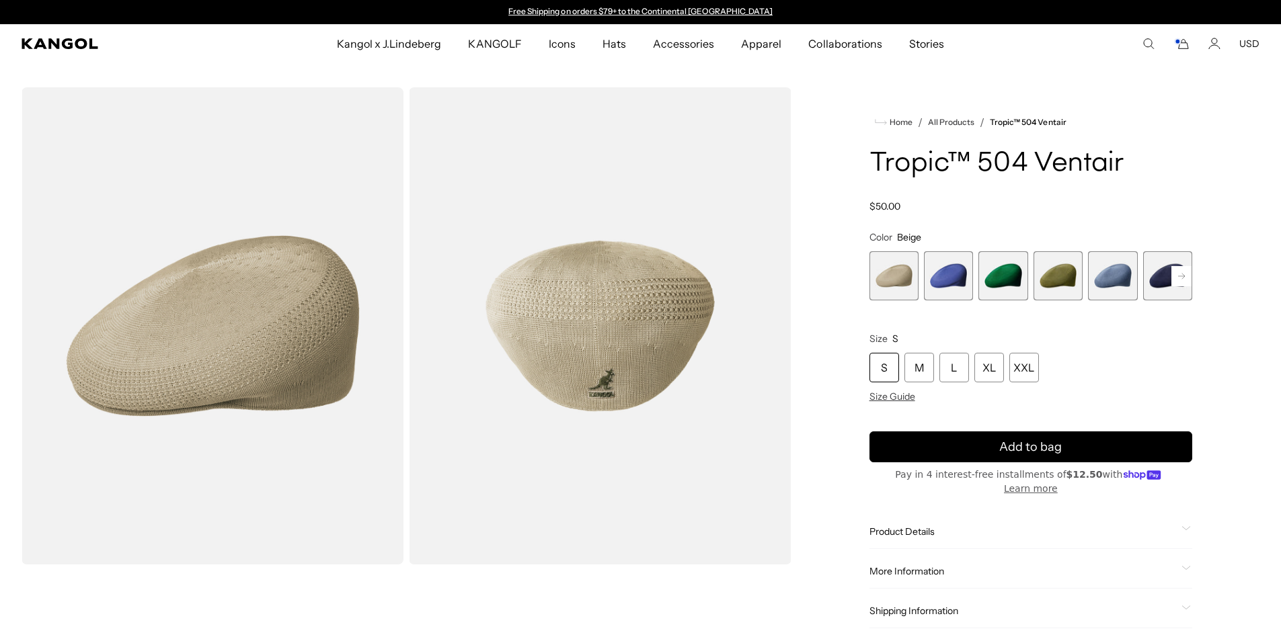
click at [1058, 291] on span "4 of 22" at bounding box center [1057, 275] width 49 height 49
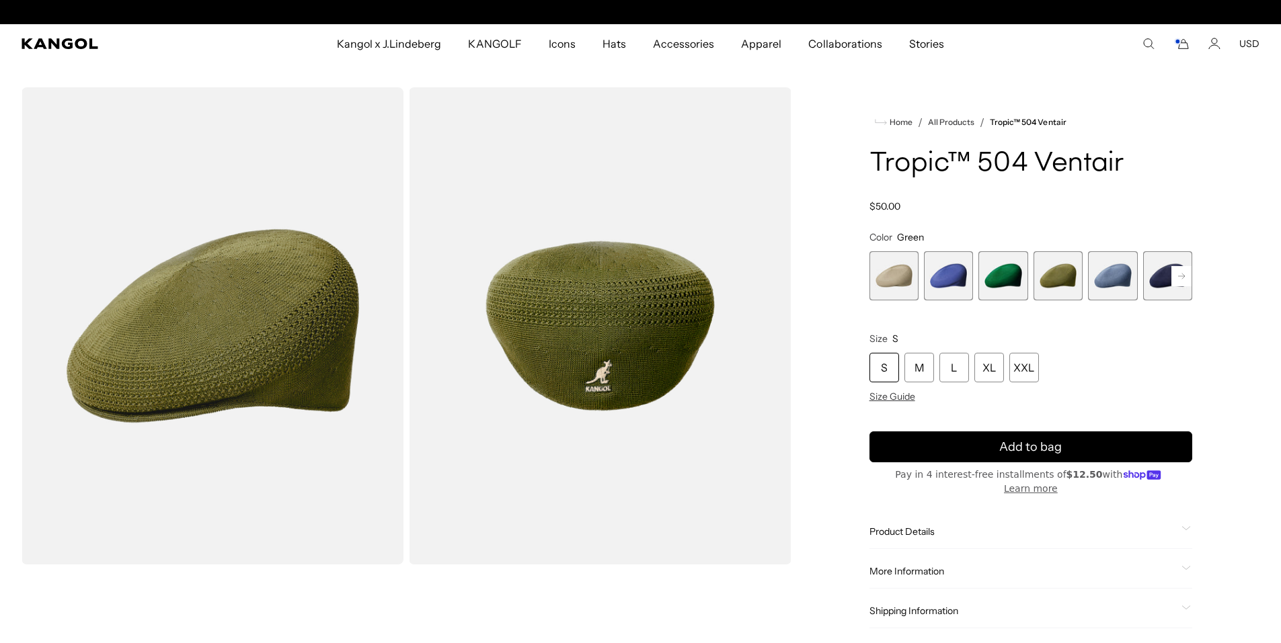
scroll to position [0, 277]
